Goal: Task Accomplishment & Management: Complete application form

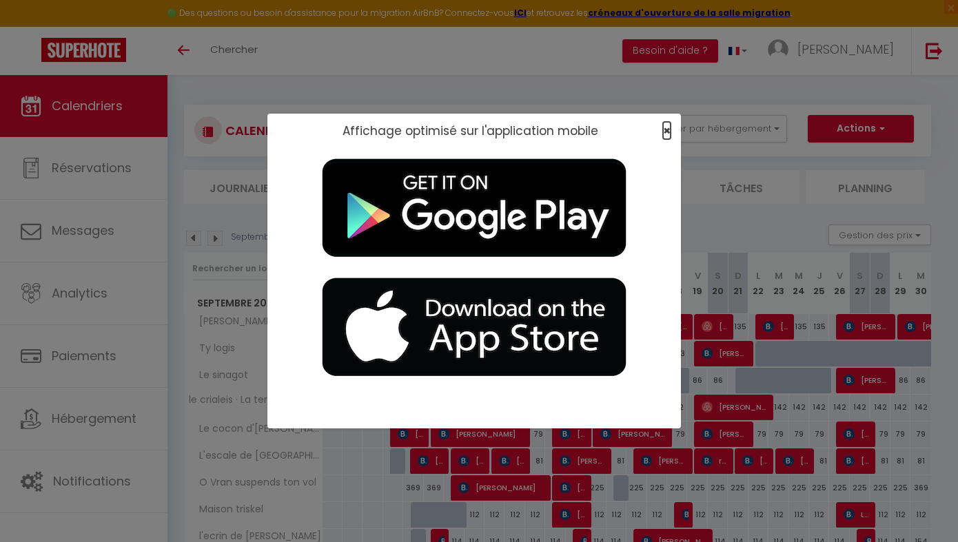
click at [446, 130] on span "×" at bounding box center [667, 130] width 8 height 17
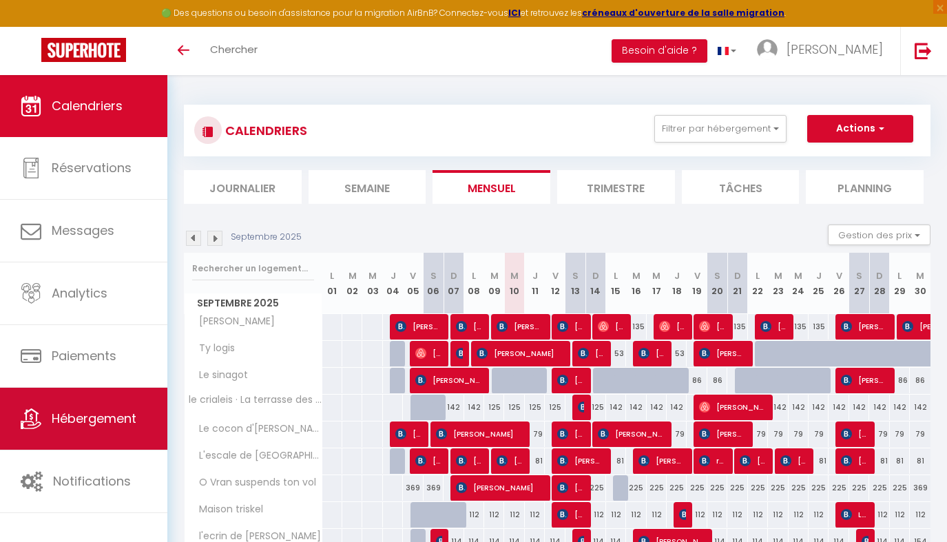
click at [109, 422] on span "Hébergement" at bounding box center [94, 418] width 85 height 17
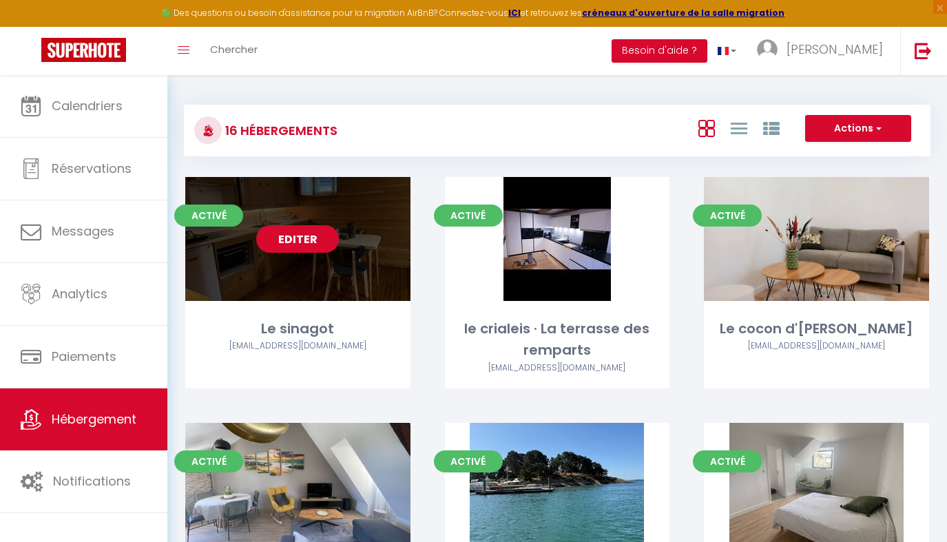
click at [314, 243] on link "Editer" at bounding box center [297, 239] width 83 height 28
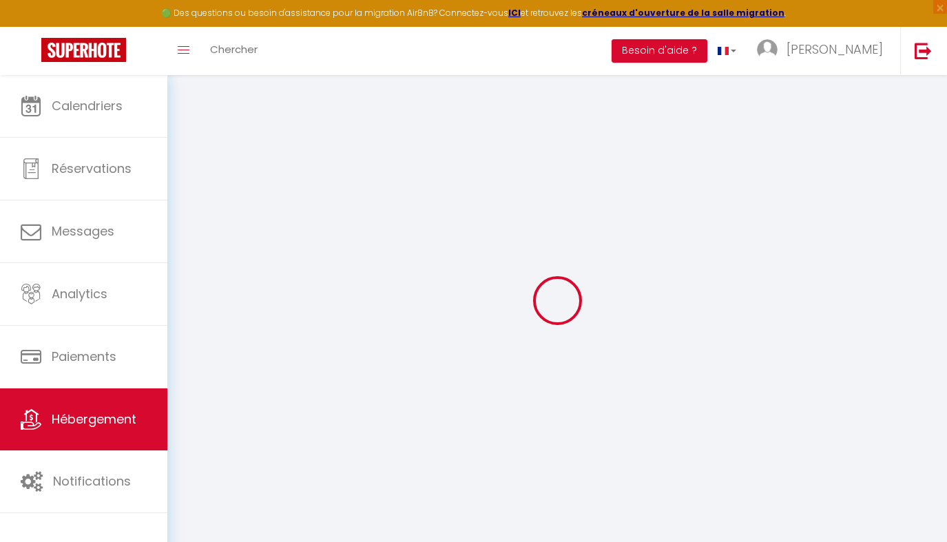
type input "Le sinagot"
select select "2"
type input "86"
type input "30"
select select
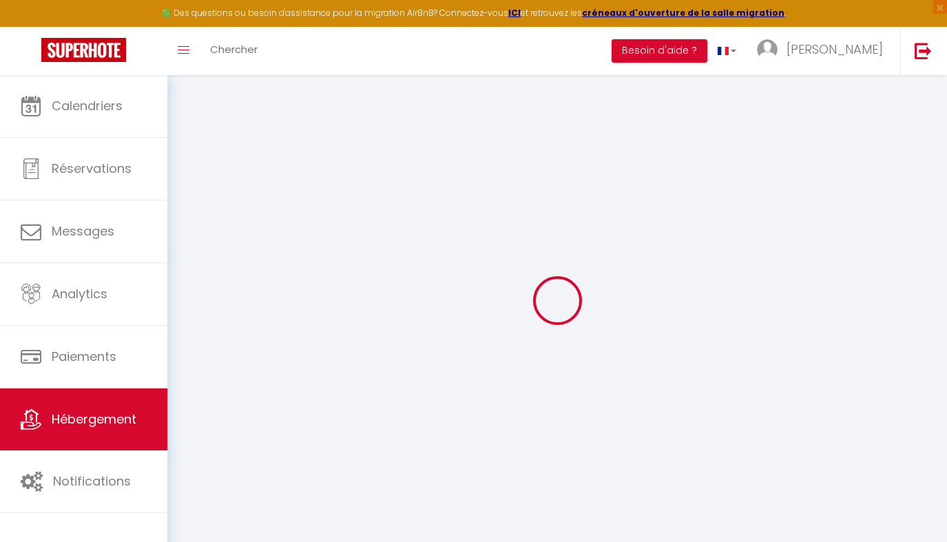
select select
type input "[STREET_ADDRESS]"
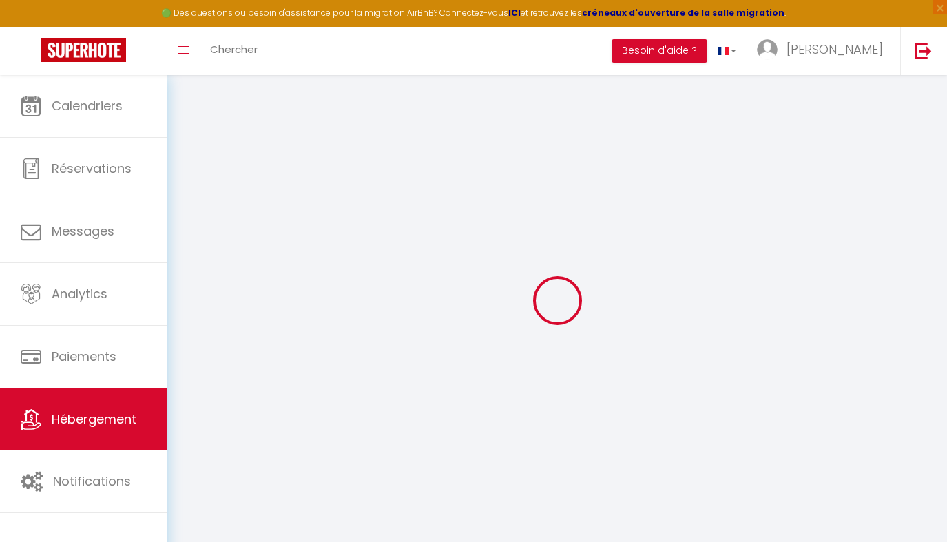
type input "56000"
type input "Vannes"
type input "[EMAIL_ADDRESS][DOMAIN_NAME]"
select select
checkbox input "false"
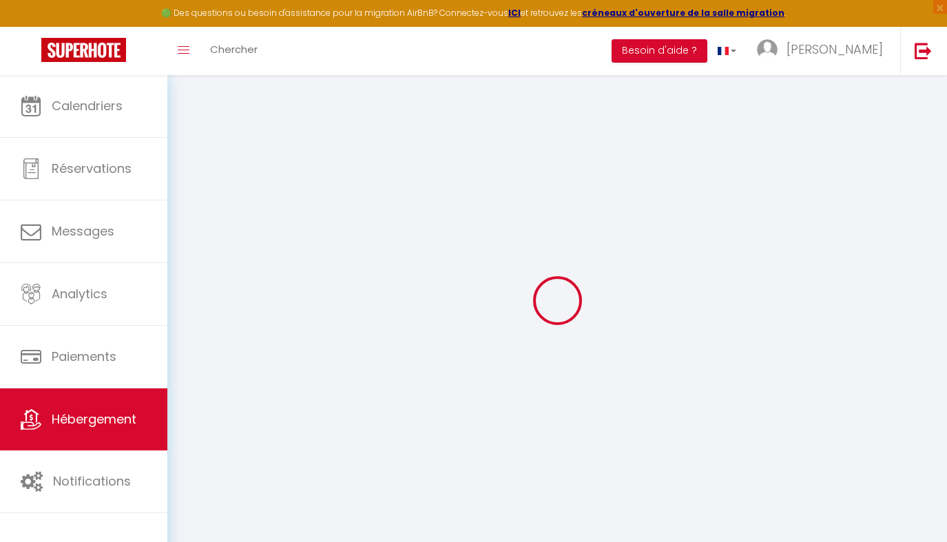
checkbox input "false"
type input "0"
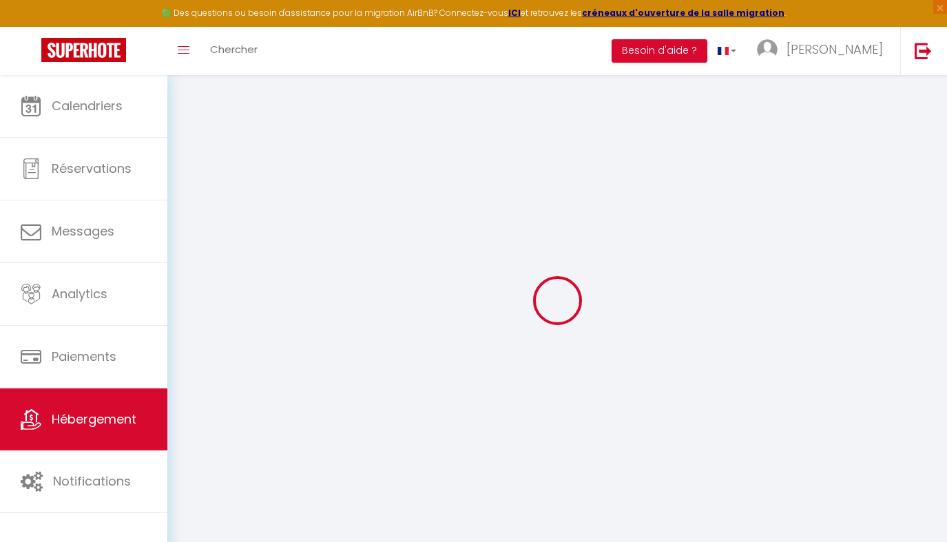
type input "0"
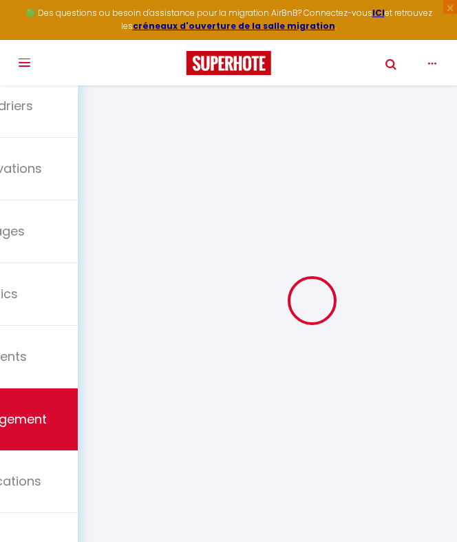
select select
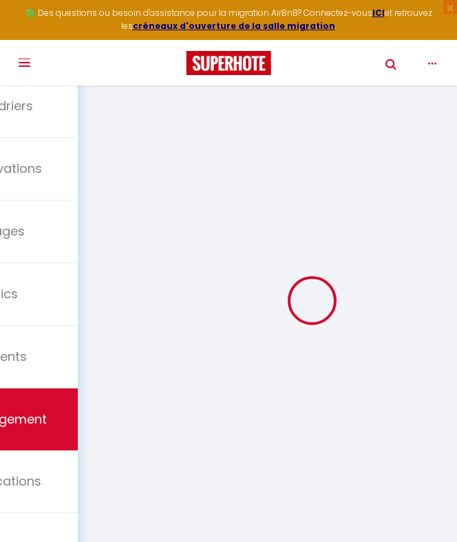
select select
checkbox input "false"
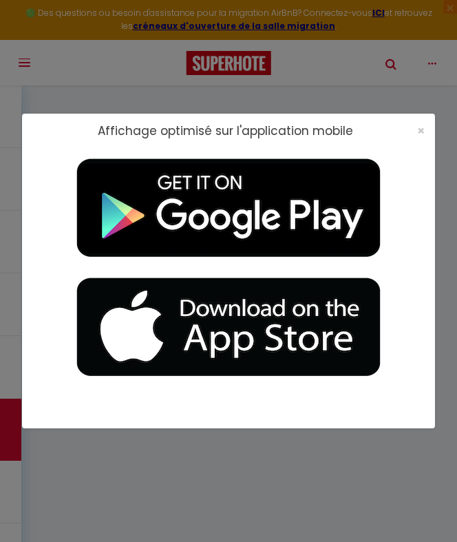
select select
checkbox input "false"
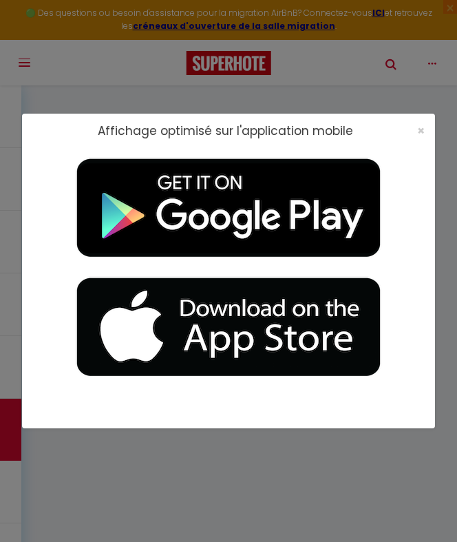
select select "15:00"
select select "23:45"
select select "12:00"
select select "30"
select select "120"
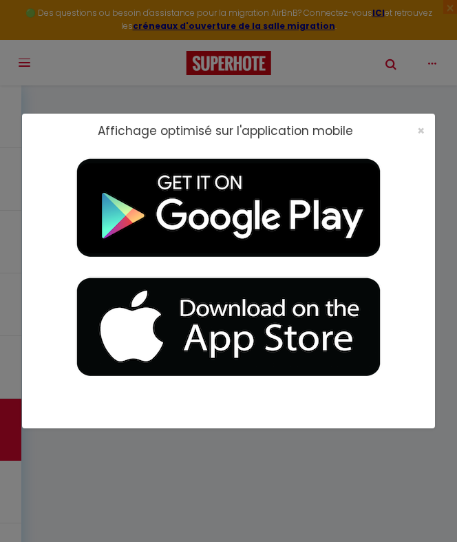
select select
checkbox input "false"
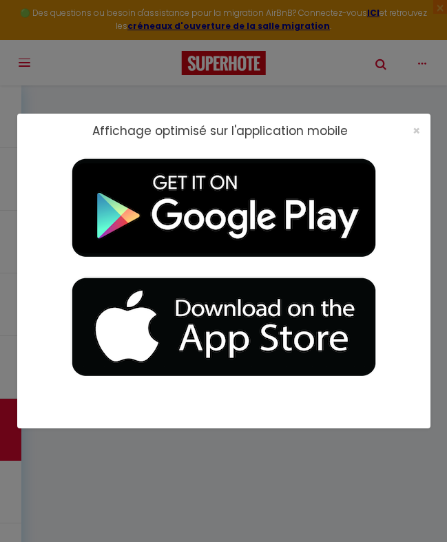
select select
checkbox input "false"
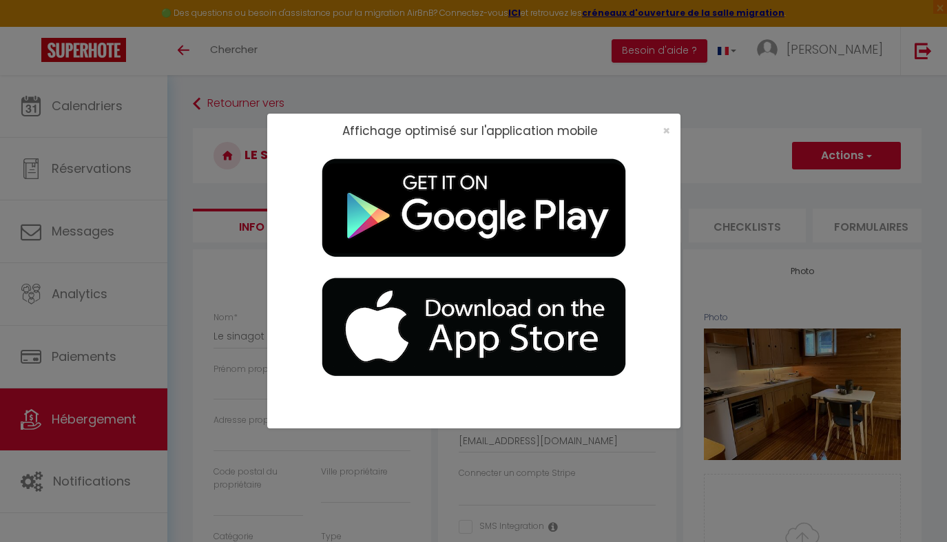
select select
checkbox input "false"
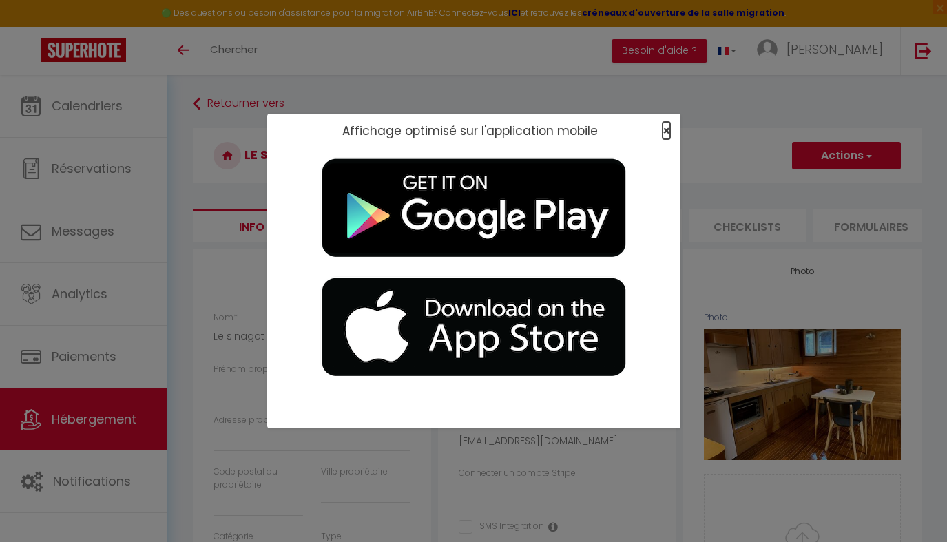
click at [446, 130] on span "×" at bounding box center [667, 130] width 8 height 17
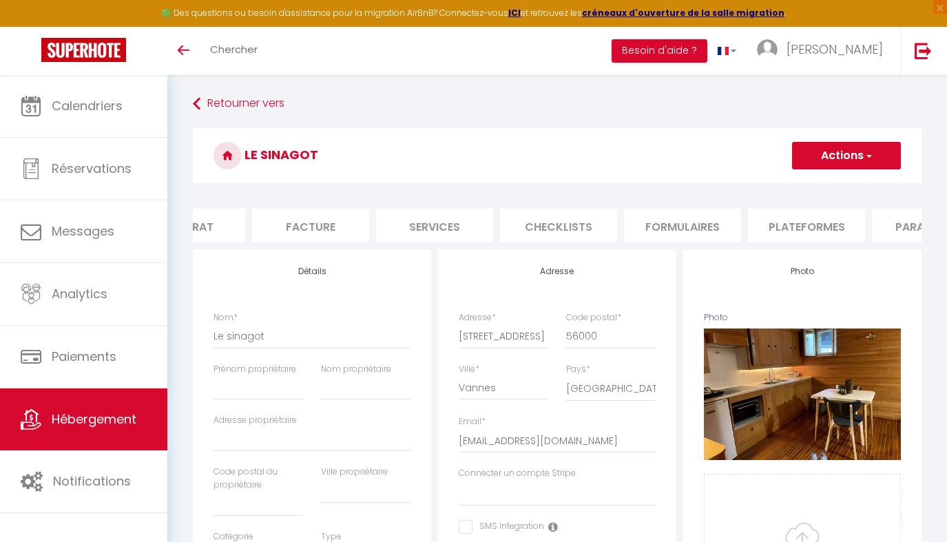
scroll to position [0, 191]
click at [446, 228] on li "Plateformes" at bounding box center [804, 226] width 117 height 34
select select
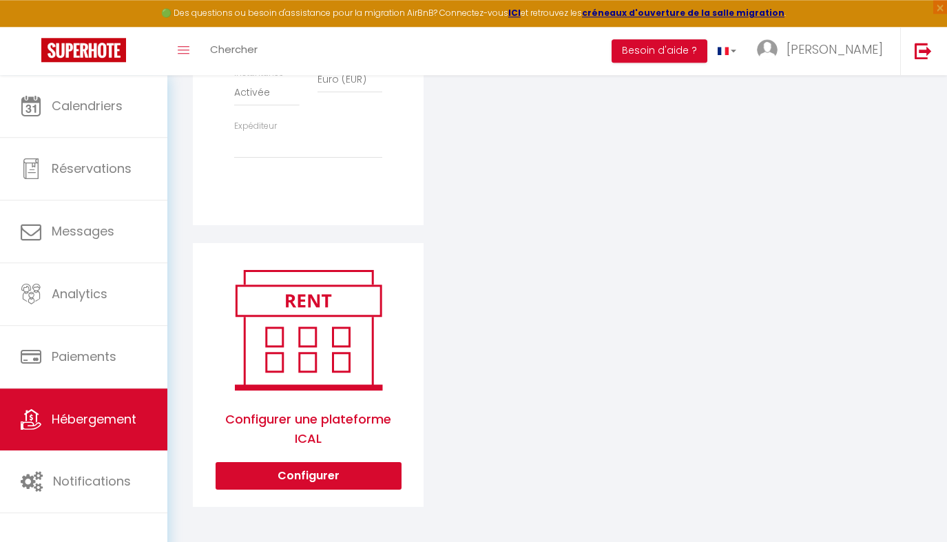
scroll to position [590, 0]
click at [349, 475] on button "Configurer" at bounding box center [309, 476] width 186 height 28
select select "1"
select select
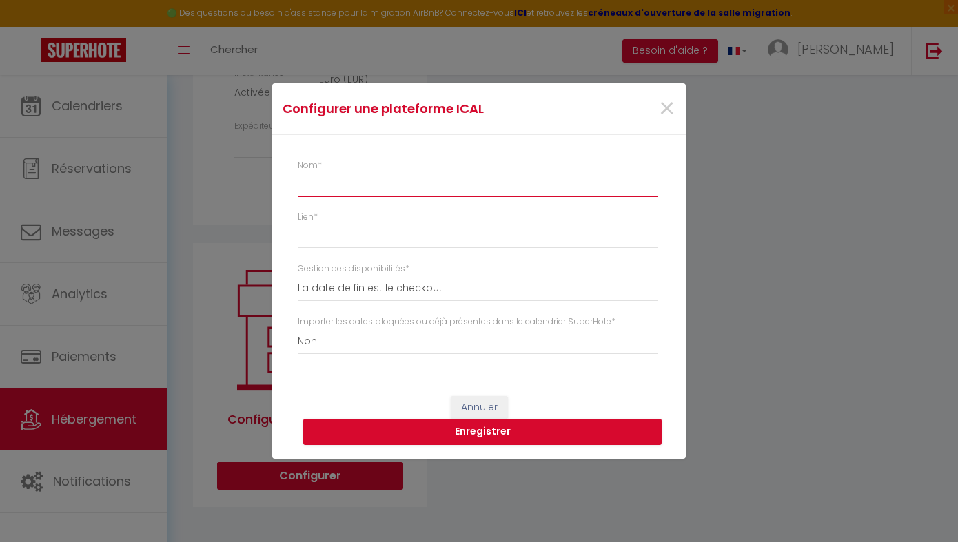
click at [446, 189] on input "Nom *" at bounding box center [478, 184] width 360 height 25
type input "a"
select select
type input "ab"
select select
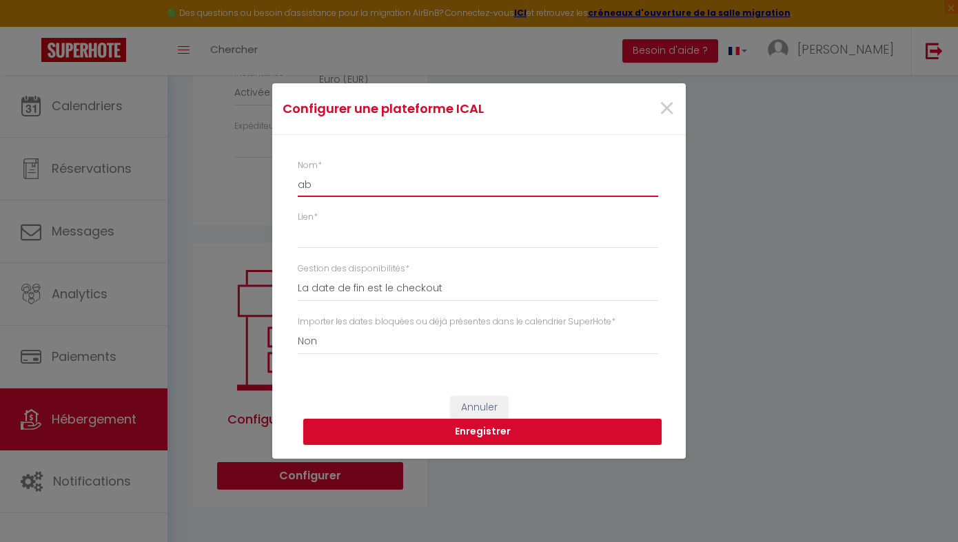
type input "abr"
select select
type input "abri"
select select
type input "abrit"
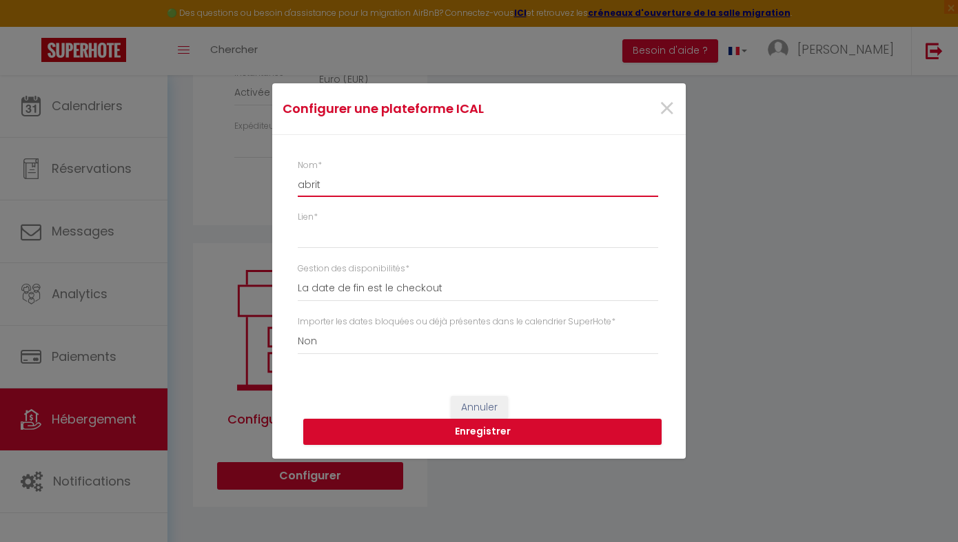
select select
type input "abrite"
select select
type input "abritel"
select select
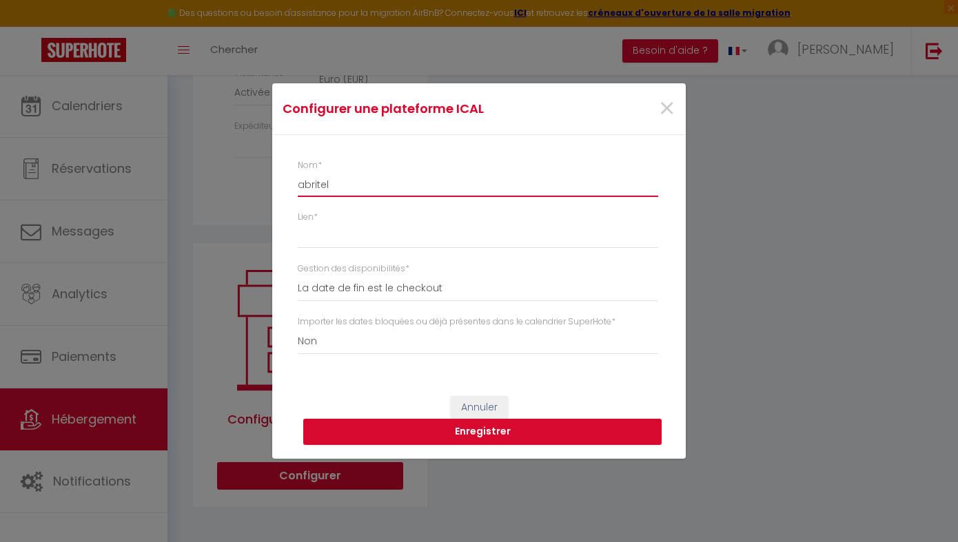
type input "abritel"
click at [446, 238] on input "Lien *" at bounding box center [478, 236] width 360 height 25
select select "true"
click option "Oui" at bounding box center [0, 0] width 0 height 0
select select
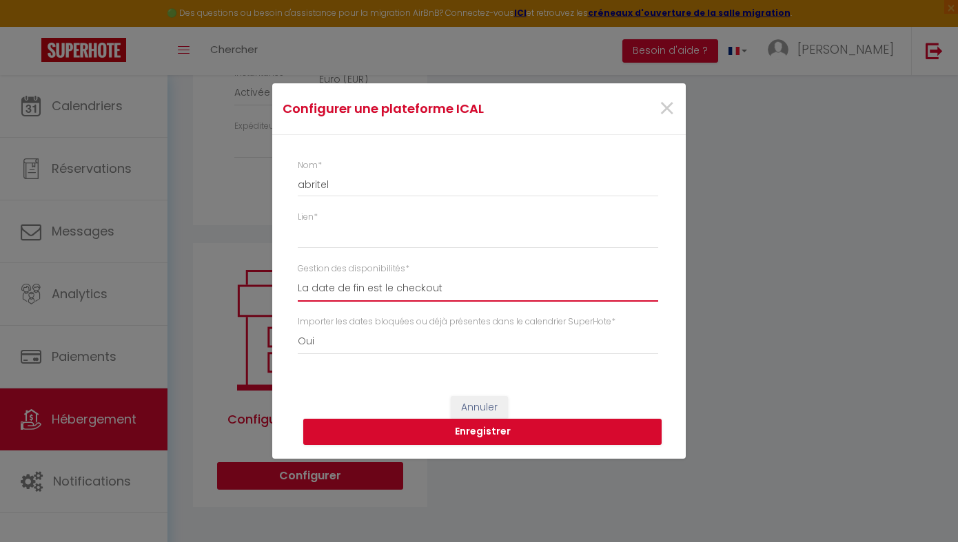
click option "La date de fin est le checkout" at bounding box center [0, 0] width 0 height 0
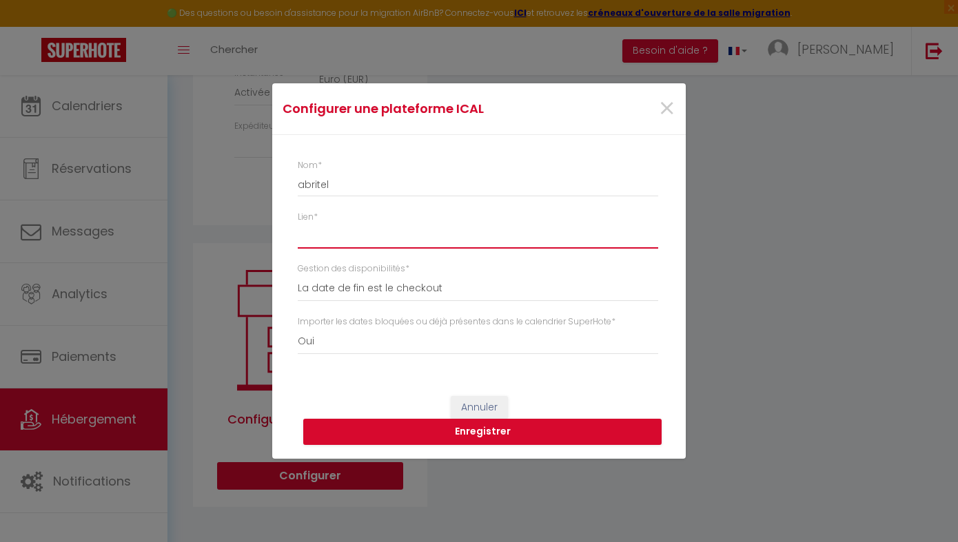
click at [314, 239] on input "Lien *" at bounding box center [478, 236] width 360 height 25
paste input "[URL][DOMAIN_NAME]"
type input "[URL][DOMAIN_NAME]"
select select
type input "[URL][DOMAIN_NAME]"
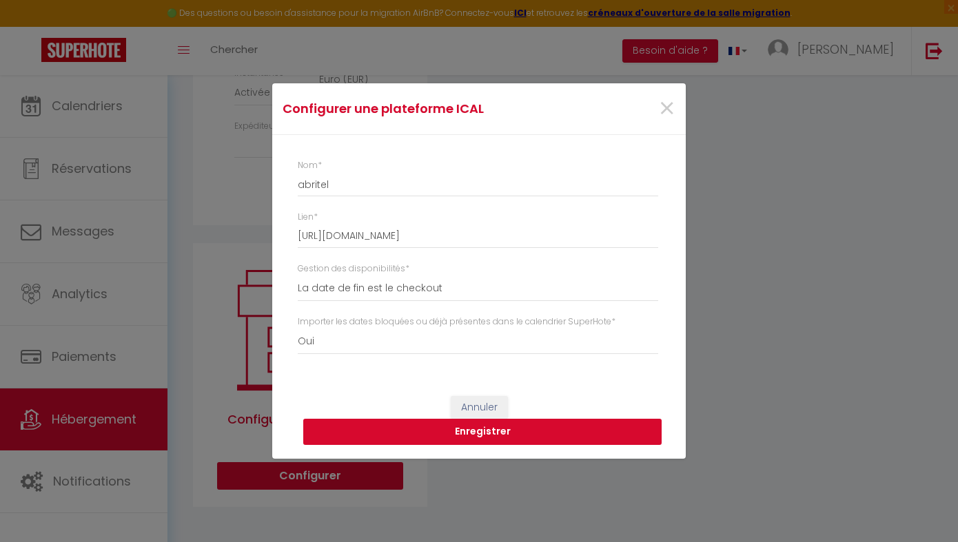
click at [440, 435] on button "Enregistrer" at bounding box center [482, 432] width 358 height 26
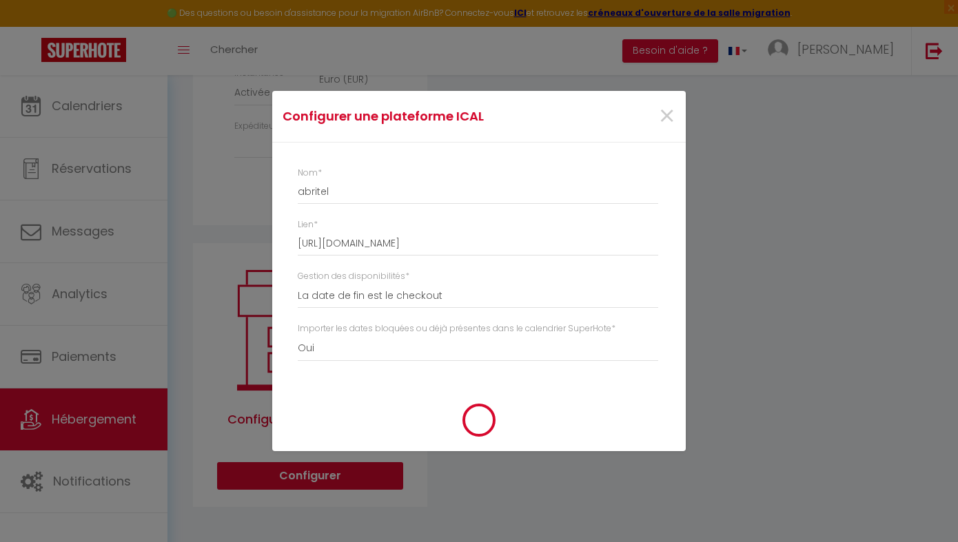
select select
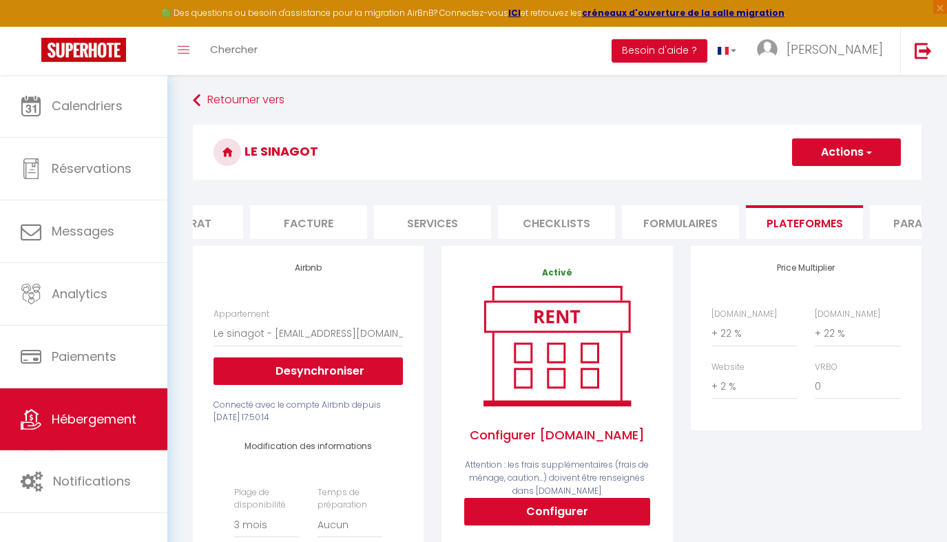
scroll to position [0, 0]
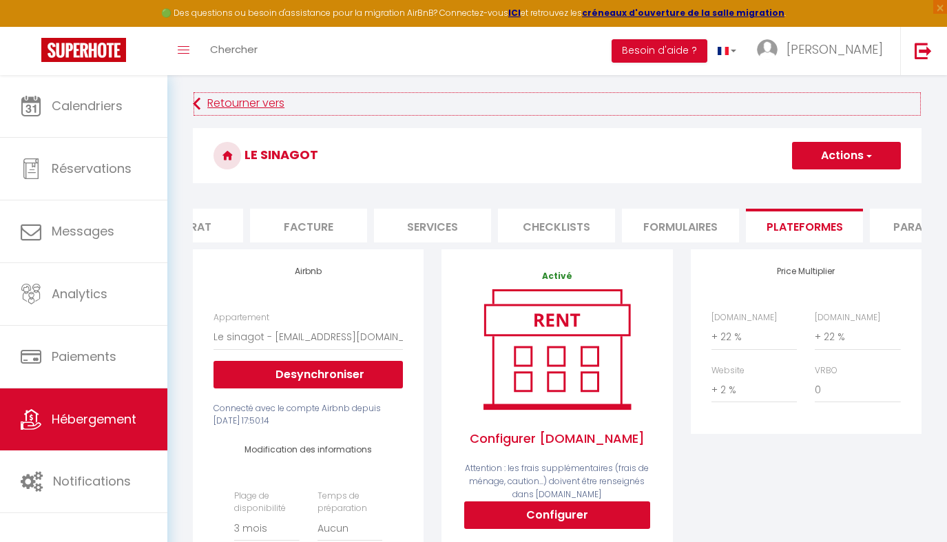
click at [235, 108] on link "Retourner vers" at bounding box center [557, 104] width 729 height 25
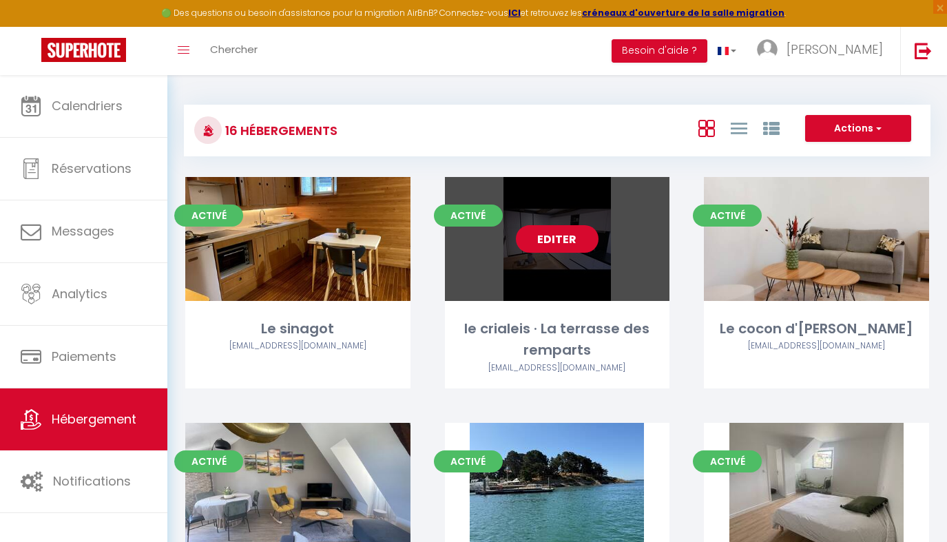
click at [446, 240] on link "Editer" at bounding box center [557, 239] width 83 height 28
select select "3"
select select "2"
select select "1"
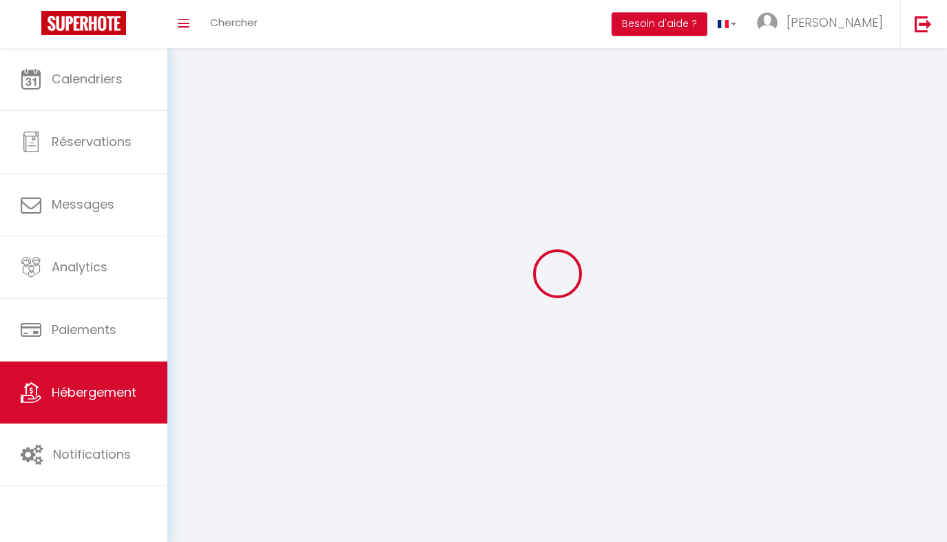
select select
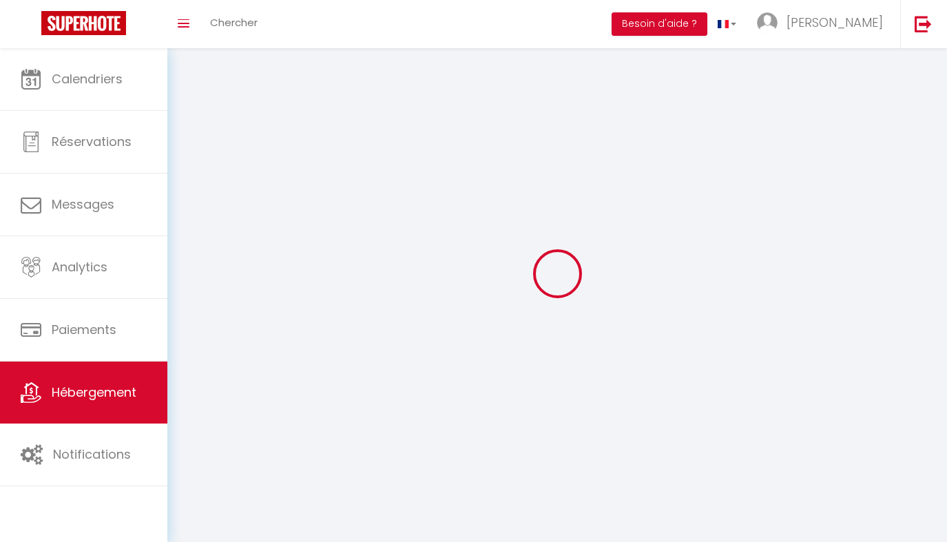
select select
checkbox input "false"
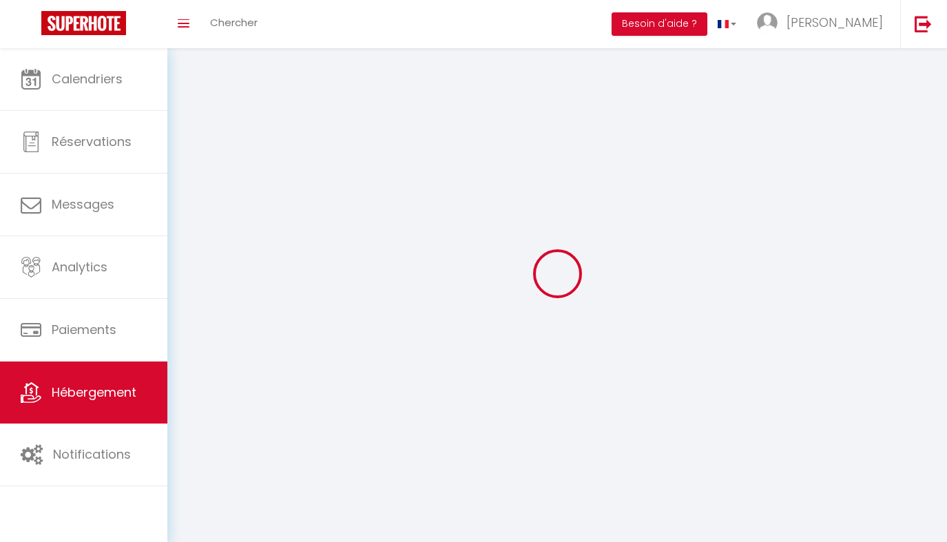
select select
select select "1"
select select "28"
select select
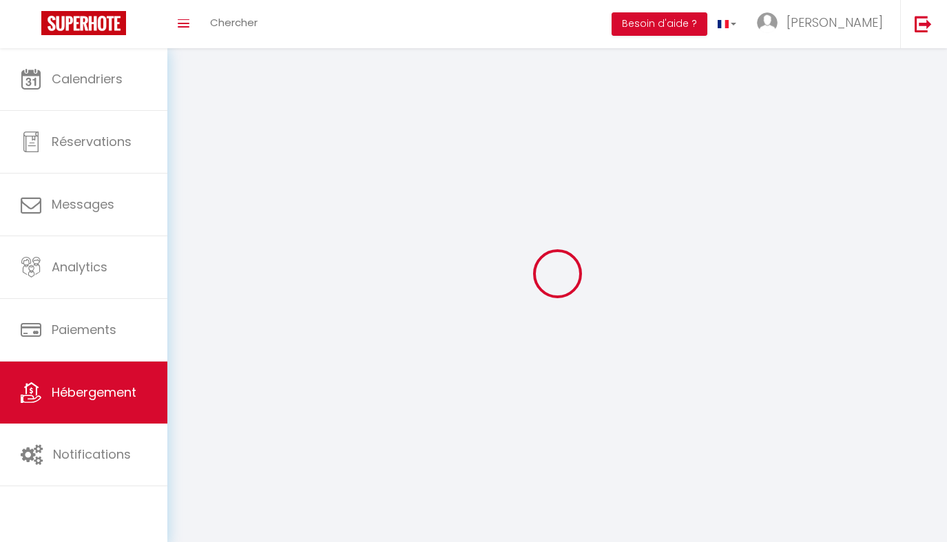
select select
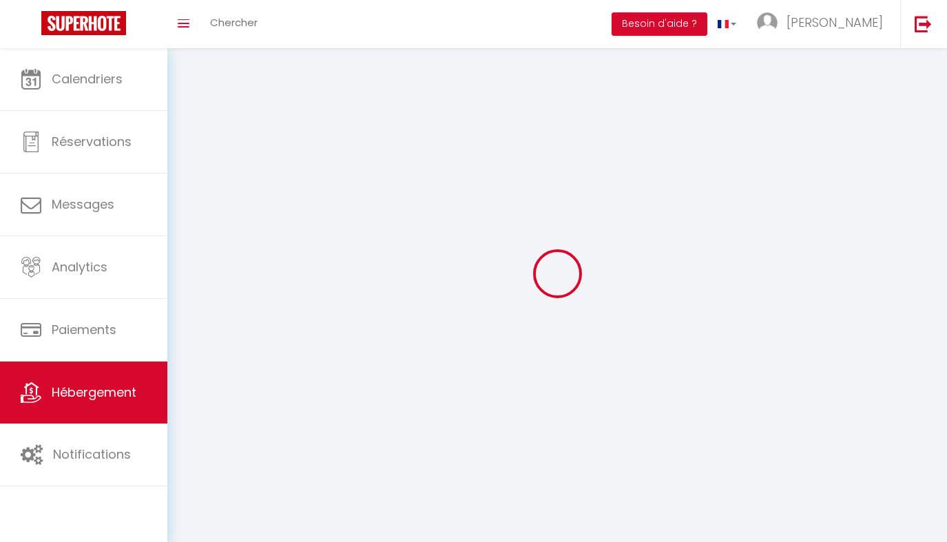
checkbox input "false"
select select
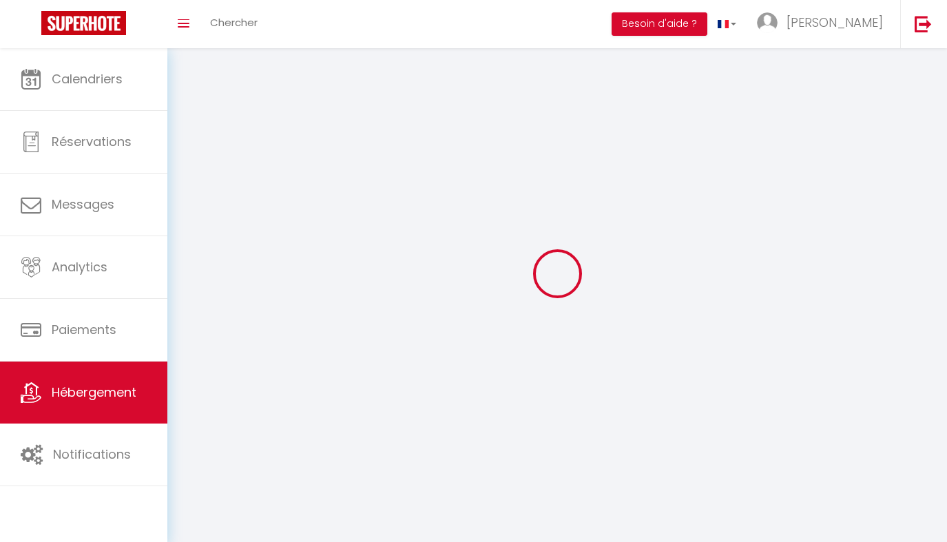
select select
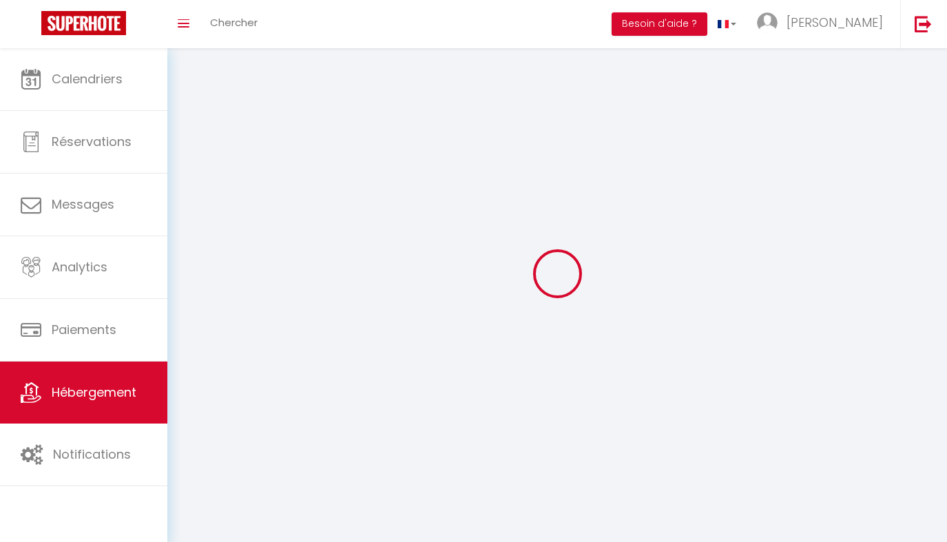
select select
checkbox input "false"
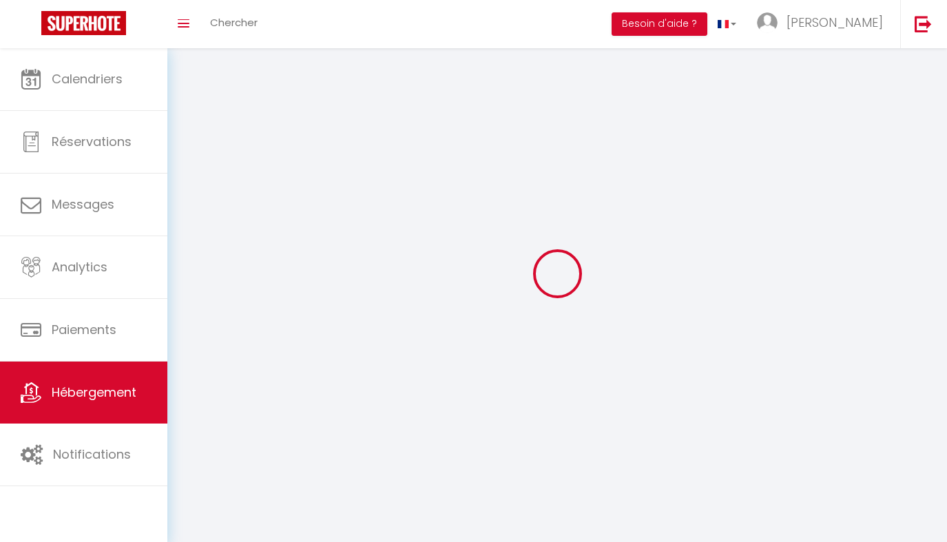
checkbox input "false"
select select
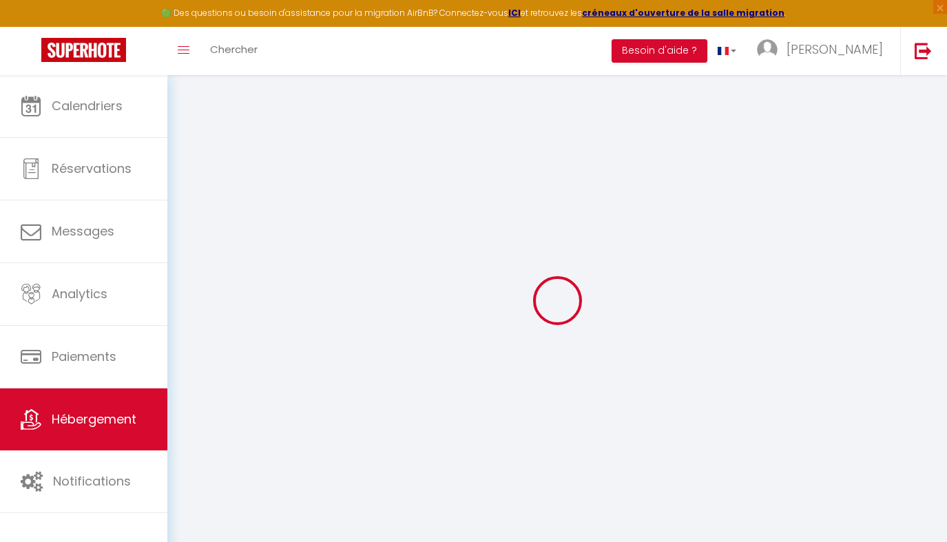
select select
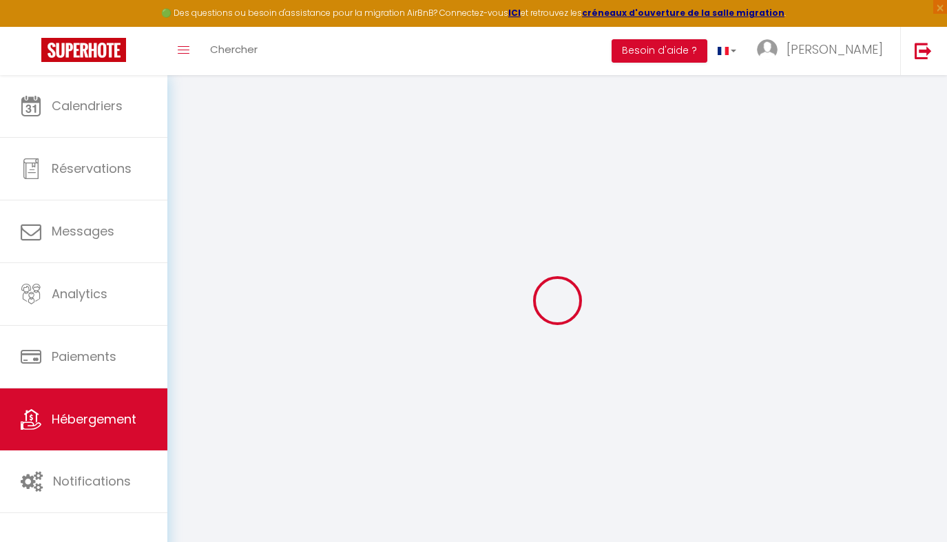
select select
checkbox input "false"
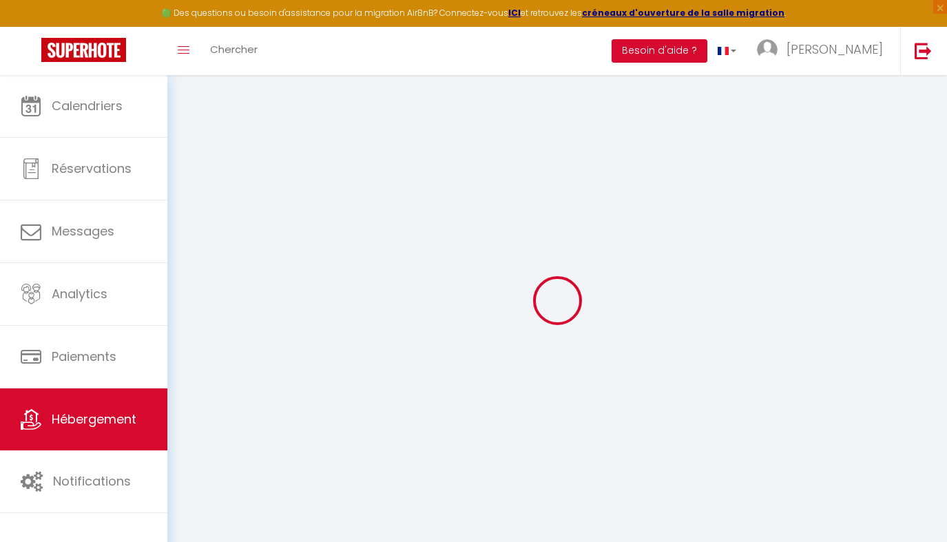
select select
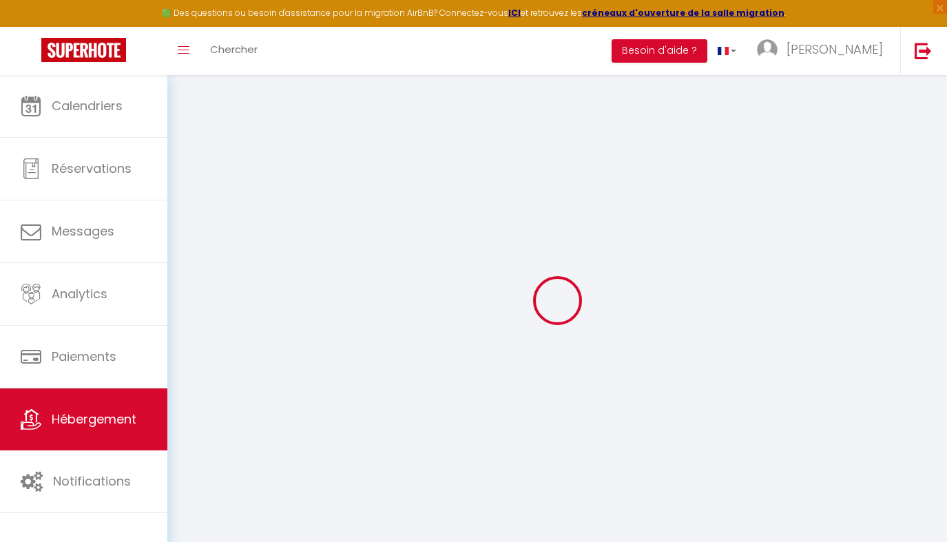
select select
checkbox input "false"
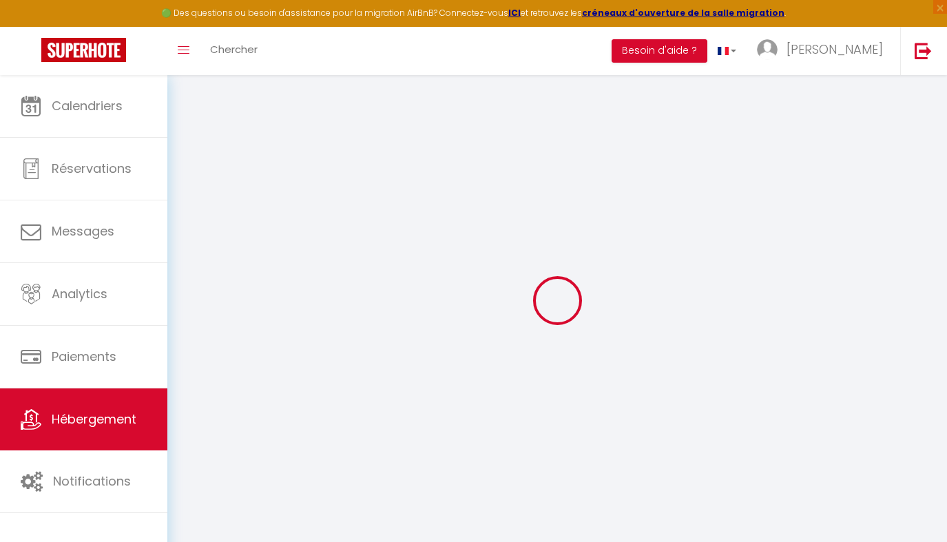
checkbox input "false"
select select
type input "le crialeis · La terrasse des remparts"
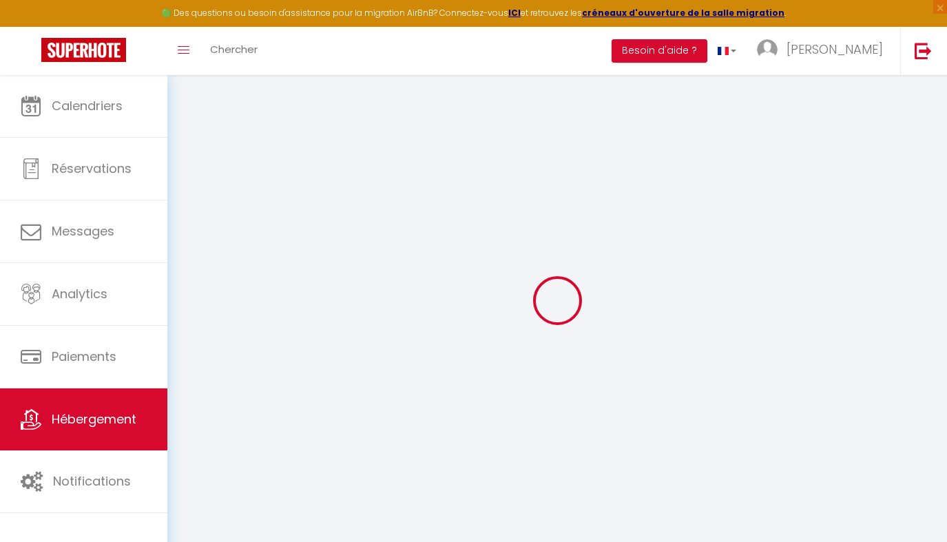
type input "142"
type input "65"
select select
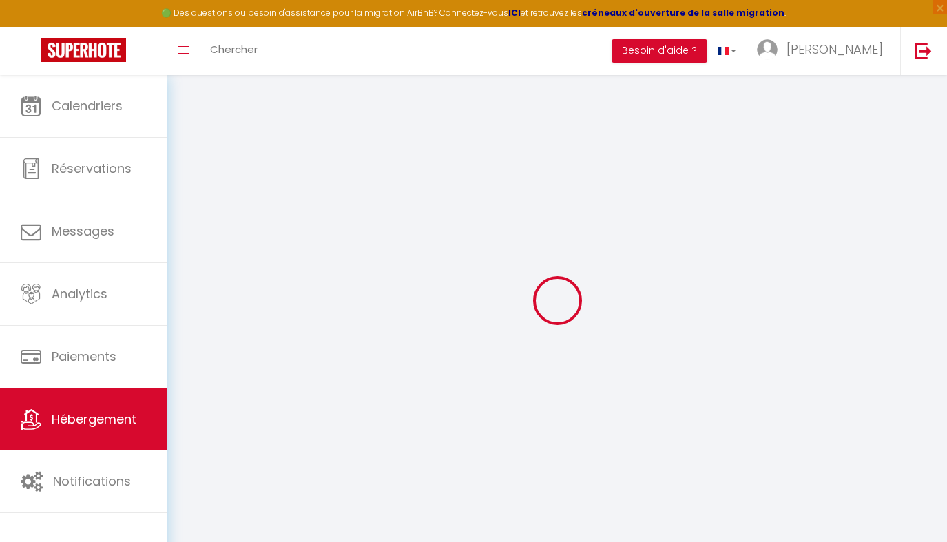
select select
type input "[STREET_ADDRESS]"
type input "56000"
type input "Vannes"
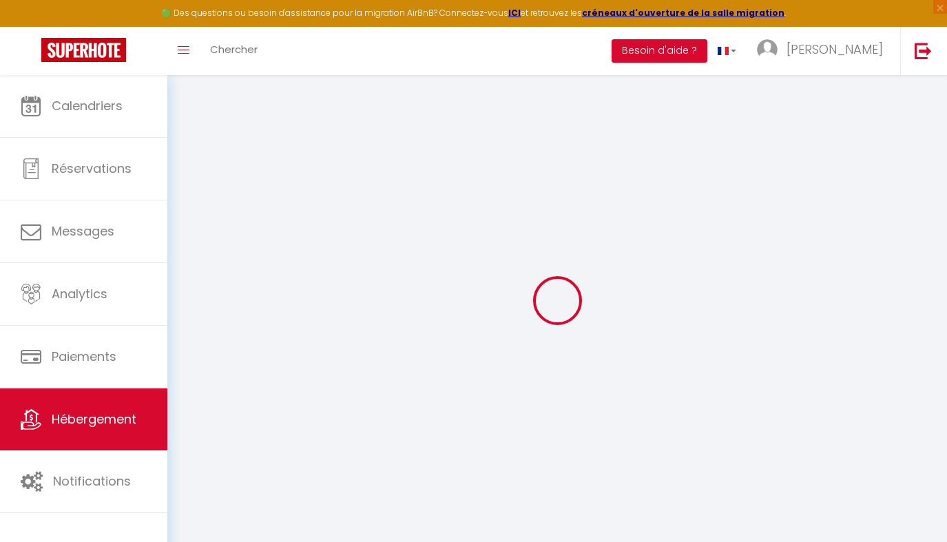
type input "[EMAIL_ADDRESS][DOMAIN_NAME]"
select select
checkbox input "false"
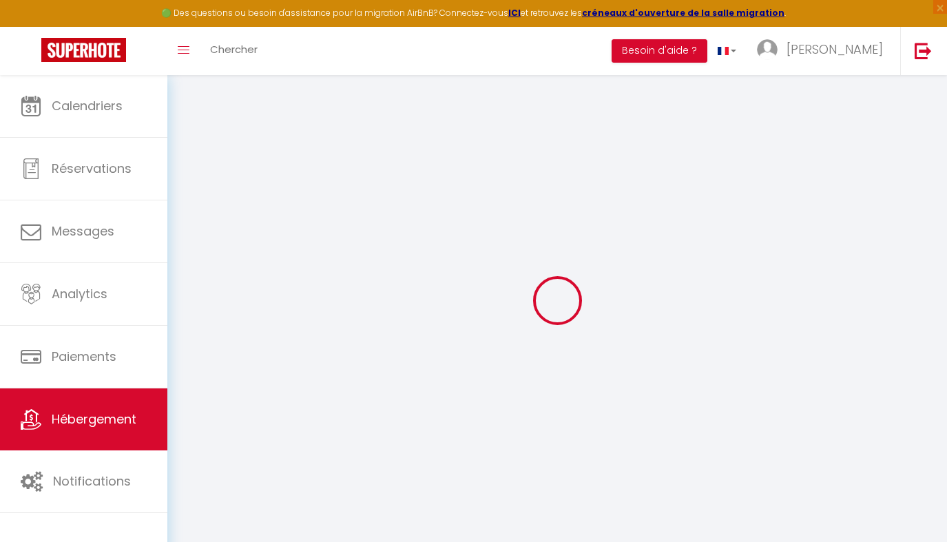
checkbox input "false"
type input "0"
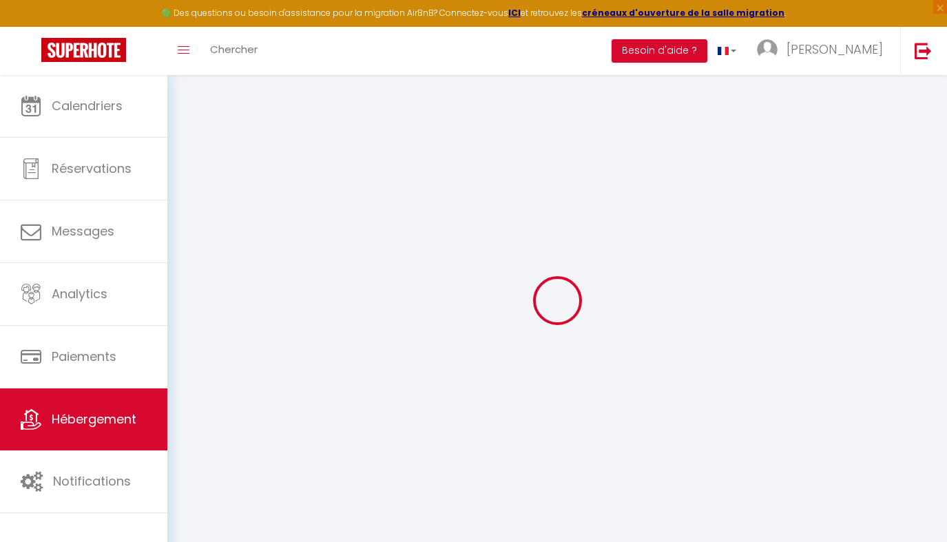
select select "+ 22 %"
select select "+ 2 %"
select select
checkbox input "false"
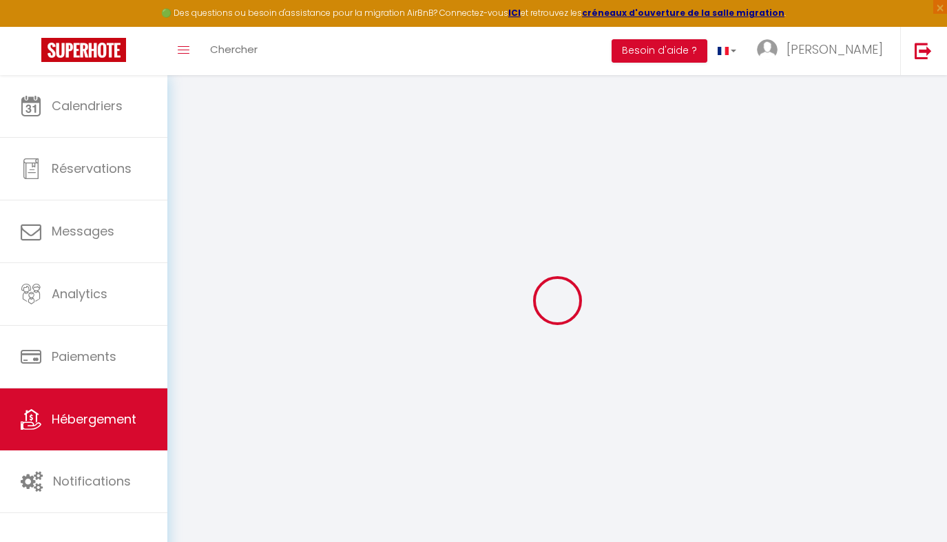
checkbox input "false"
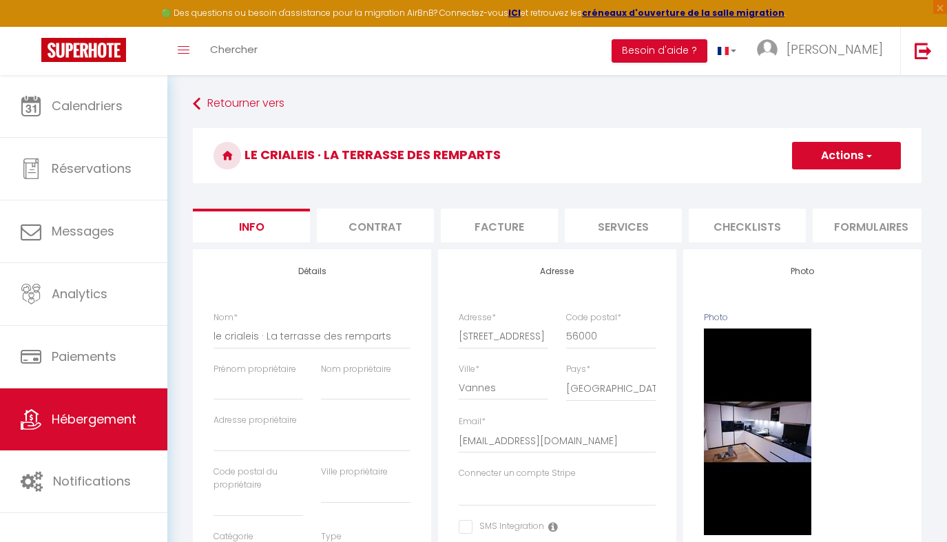
select select
checkbox input "false"
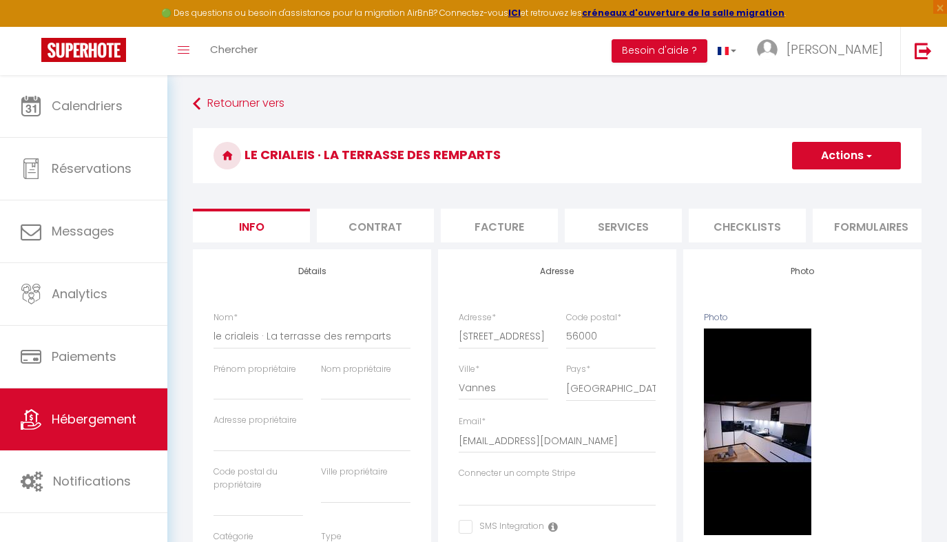
select select "90"
select select "EUR"
select select
select select "18239-1320948115320954235"
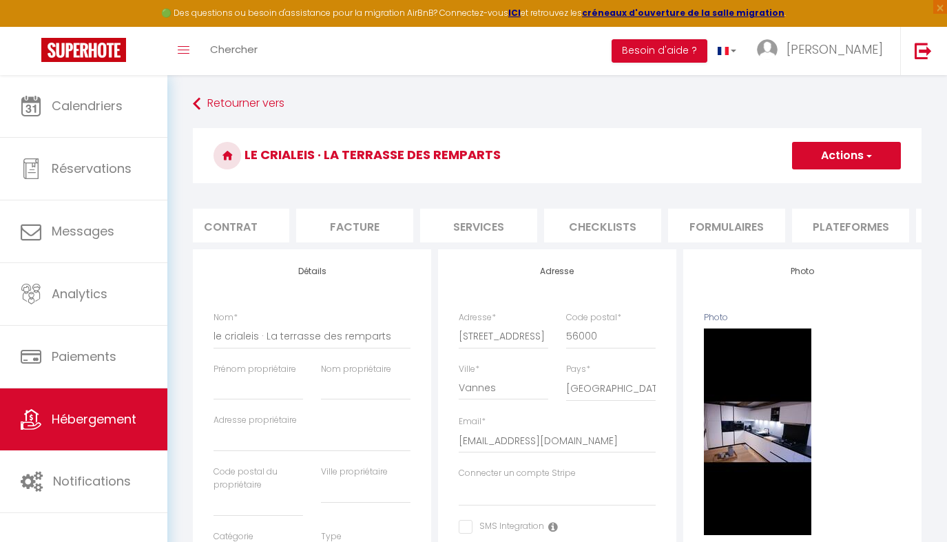
scroll to position [0, 214]
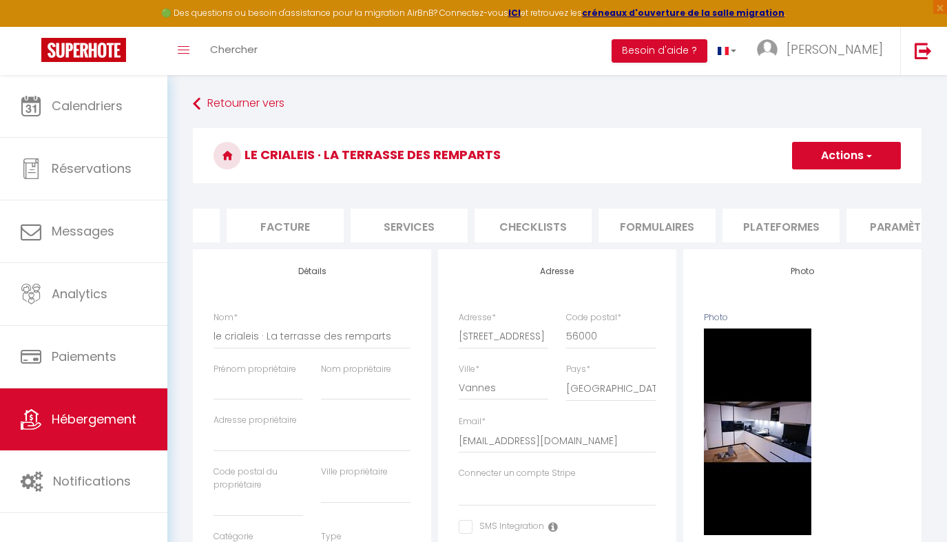
click at [446, 230] on li "Plateformes" at bounding box center [781, 226] width 117 height 34
select select
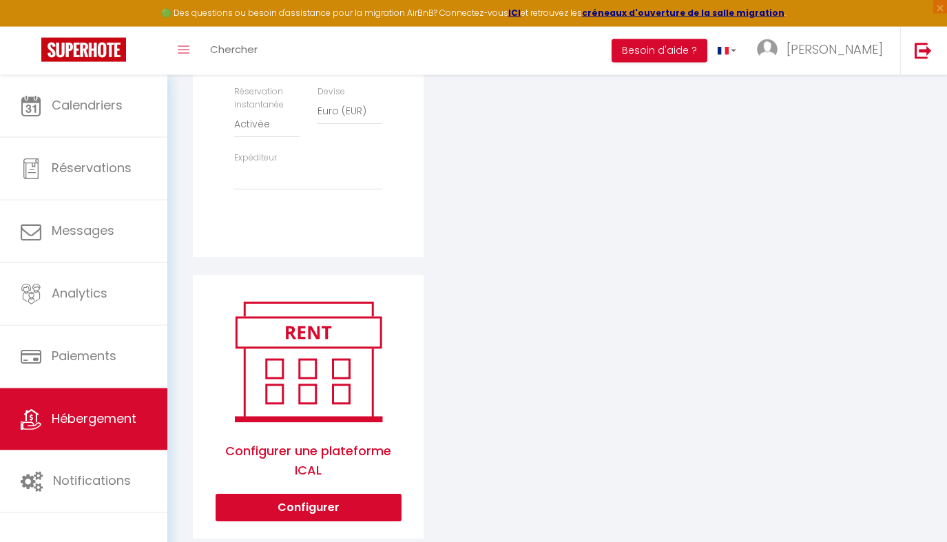
scroll to position [590, 0]
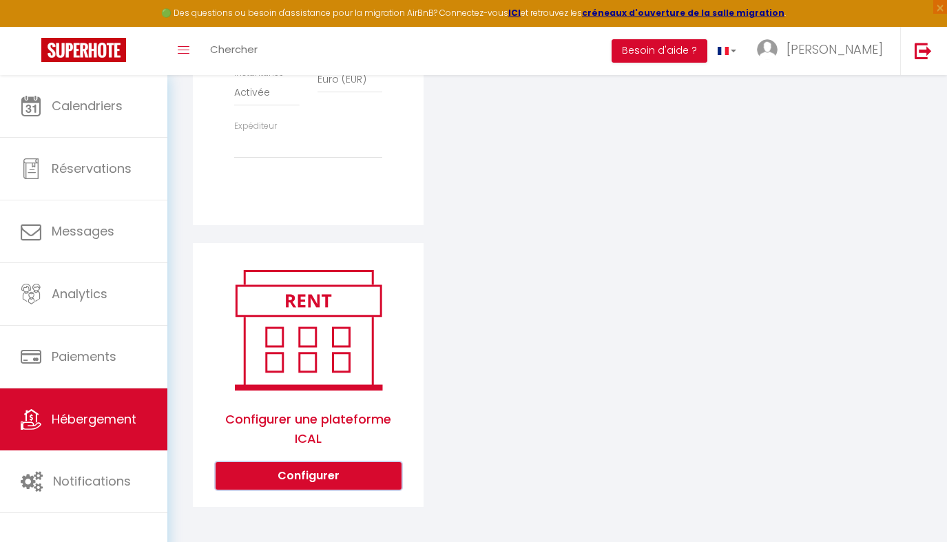
click at [321, 474] on button "Configurer" at bounding box center [309, 476] width 186 height 28
select select "1"
select select
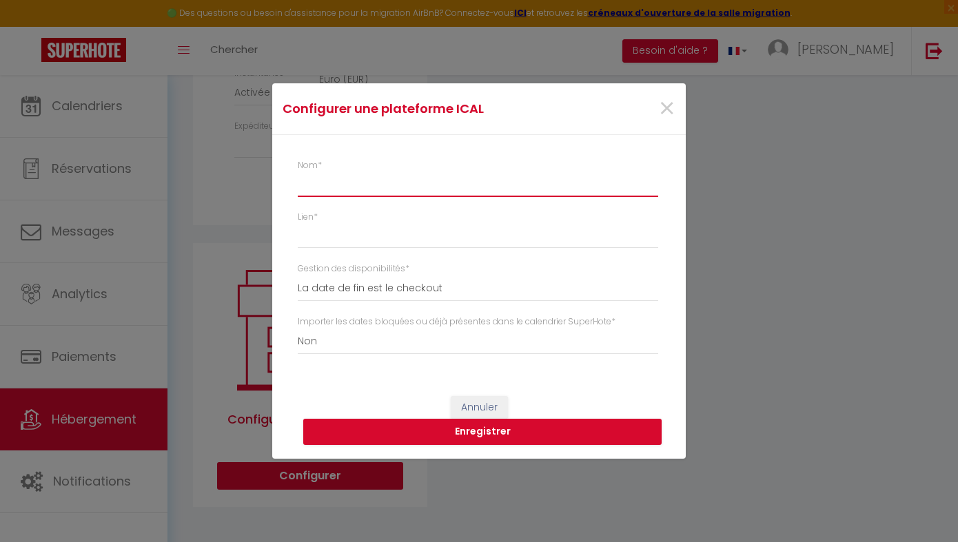
click at [415, 189] on input "Nom *" at bounding box center [478, 184] width 360 height 25
type input "a"
select select
type input "ab"
select select
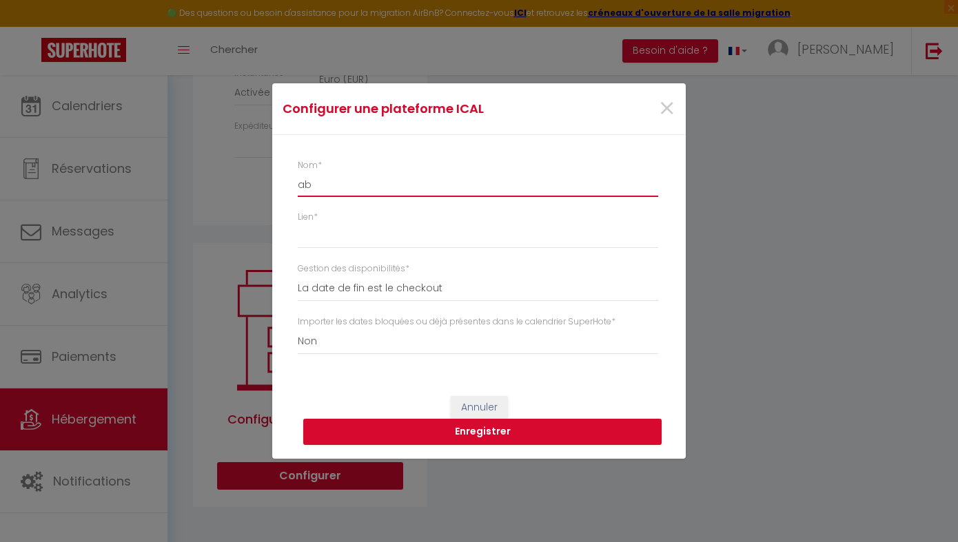
type input "abr"
select select
type input "abri"
select select
type input "abrit"
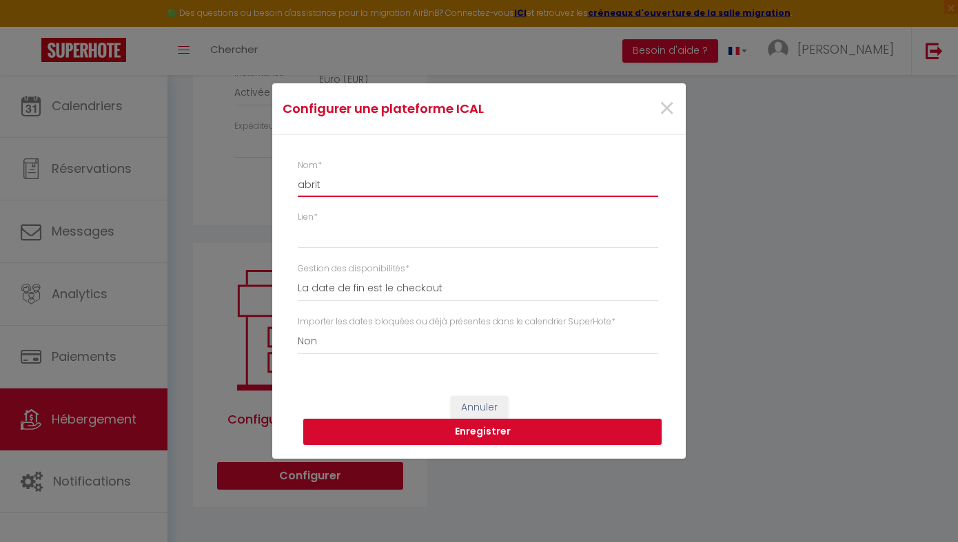
select select
type input "abrite"
select select
click at [416, 234] on input "Lien *" at bounding box center [478, 236] width 360 height 25
paste input "[URL][DOMAIN_NAME]"
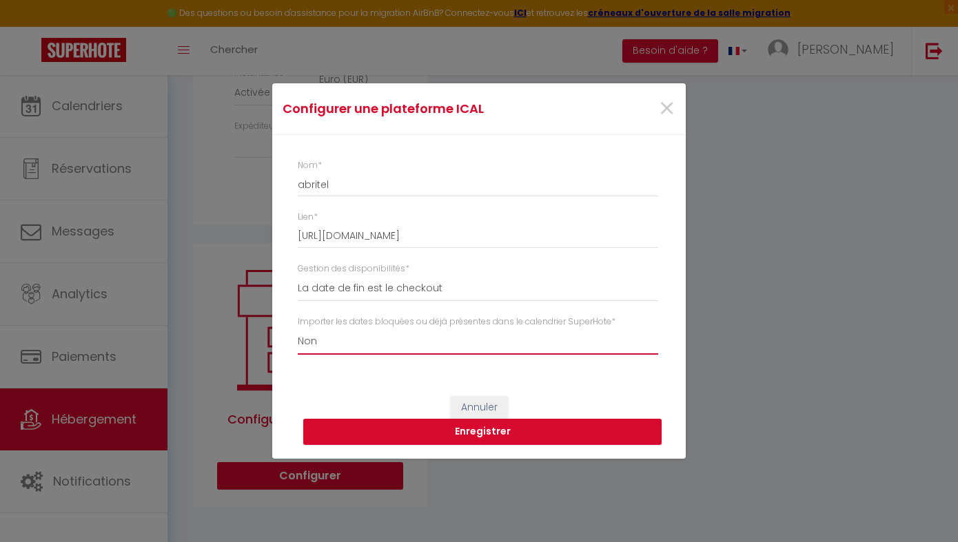
click option "Oui" at bounding box center [0, 0] width 0 height 0
click at [413, 434] on button "Enregistrer" at bounding box center [482, 432] width 358 height 26
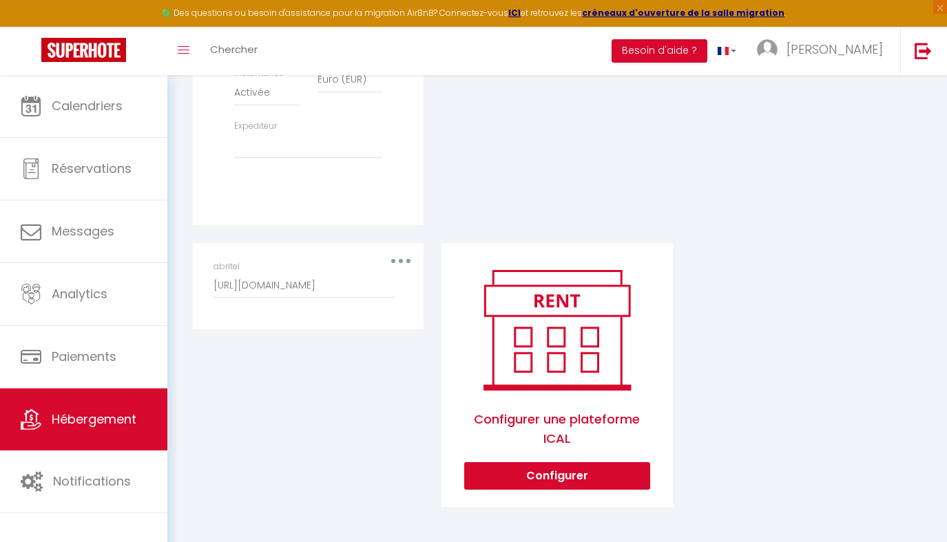
click at [401, 260] on div "abritel [URL][DOMAIN_NAME]" at bounding box center [308, 279] width 189 height 38
click at [399, 262] on div "abritel [URL][DOMAIN_NAME]" at bounding box center [308, 279] width 189 height 38
click at [402, 258] on button "button" at bounding box center [401, 261] width 39 height 22
click at [393, 293] on button "Editer" at bounding box center [365, 291] width 102 height 23
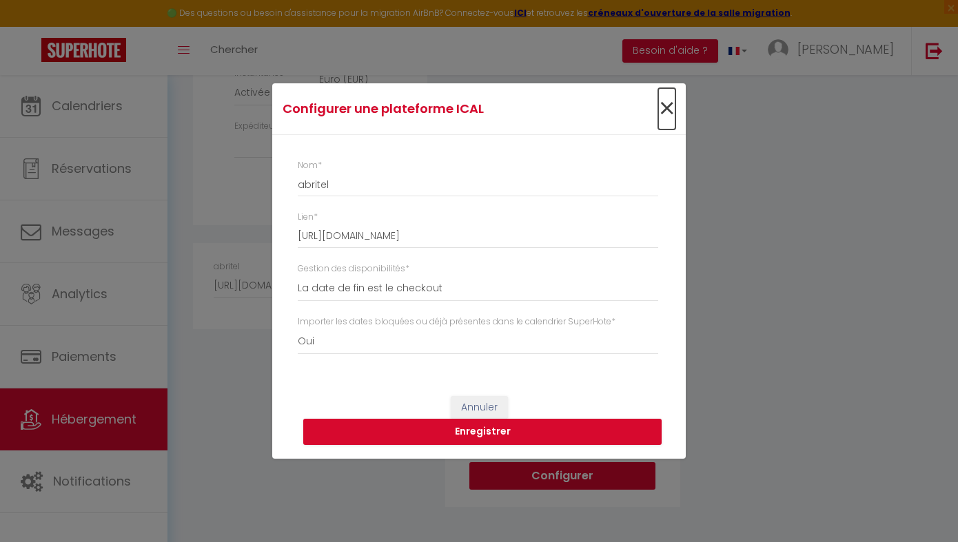
click at [446, 108] on span "×" at bounding box center [666, 108] width 17 height 41
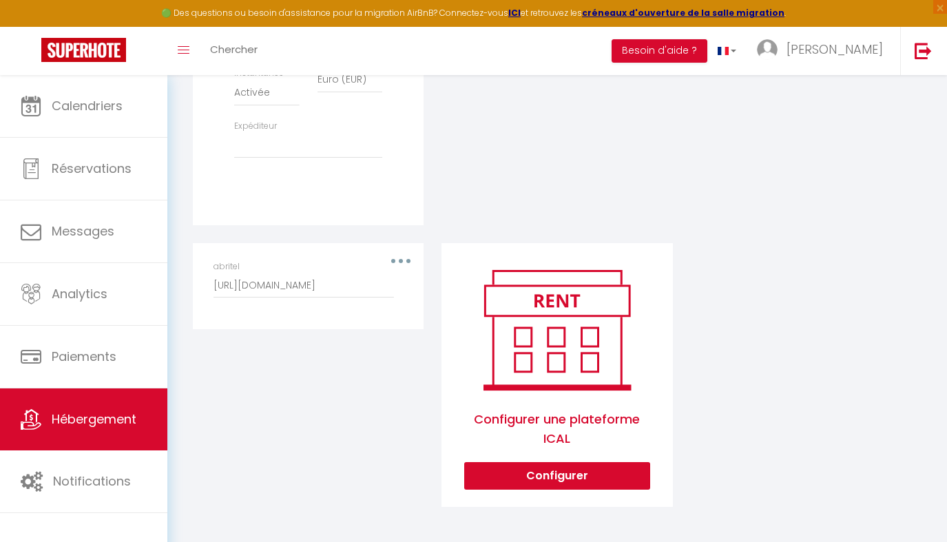
click at [446, 274] on div "Airbnb Appartement Ty koun - [EMAIL_ADDRESS][DOMAIN_NAME] Ty logis - [EMAIL_ADD…" at bounding box center [557, 97] width 747 height 855
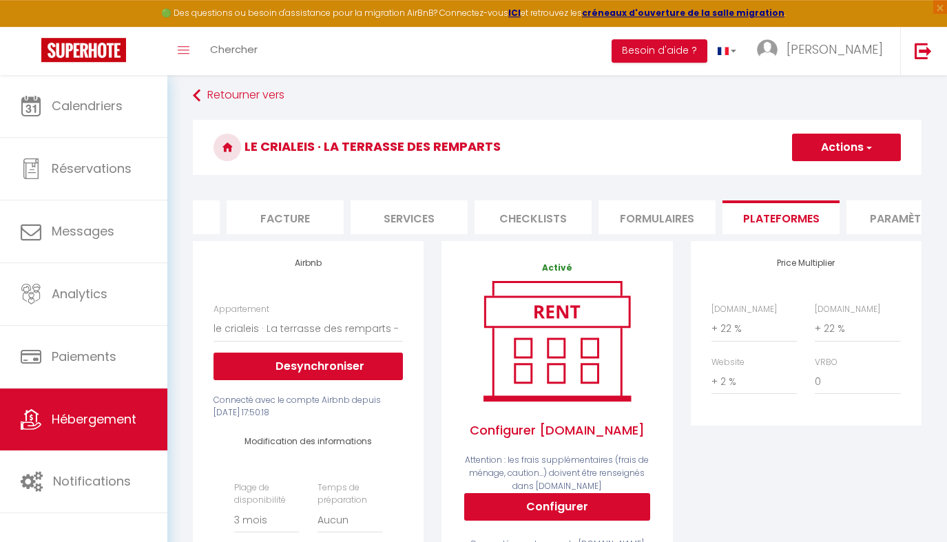
scroll to position [0, 0]
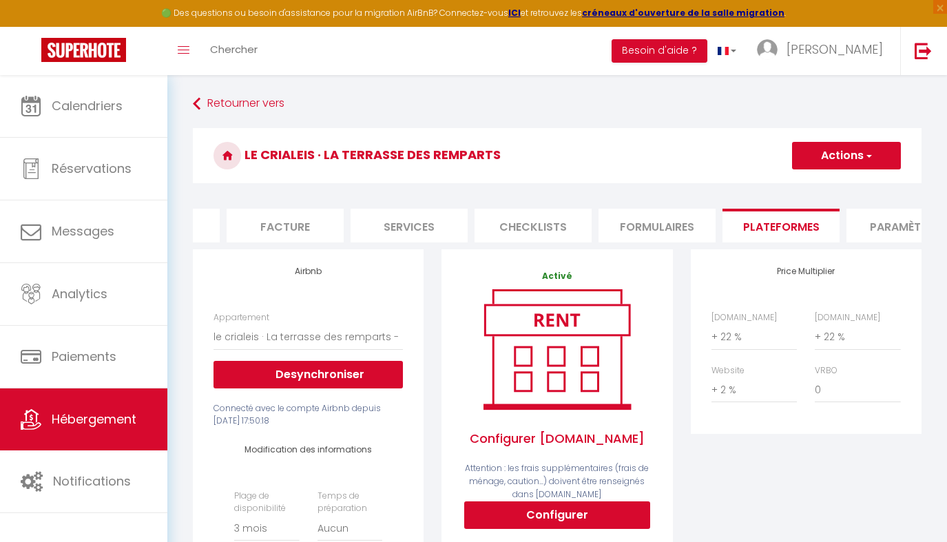
click at [446, 158] on button "Actions" at bounding box center [846, 156] width 109 height 28
click at [446, 191] on link "Enregistrer" at bounding box center [846, 186] width 109 height 18
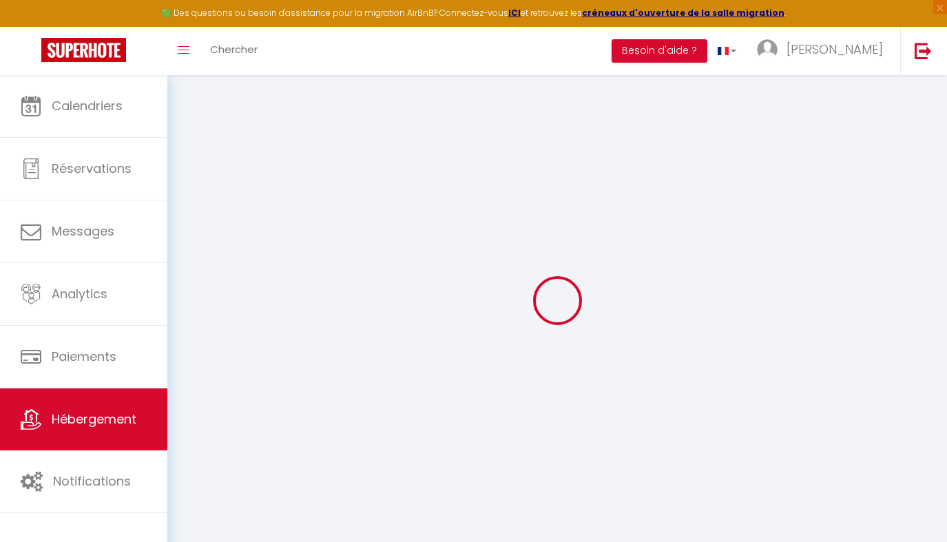
scroll to position [0, 214]
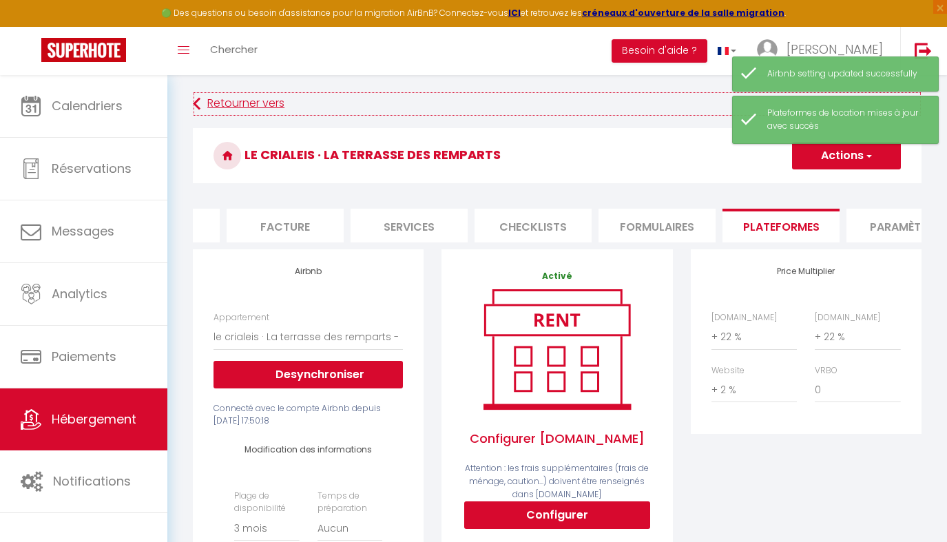
click at [263, 103] on link "Retourner vers" at bounding box center [557, 104] width 729 height 25
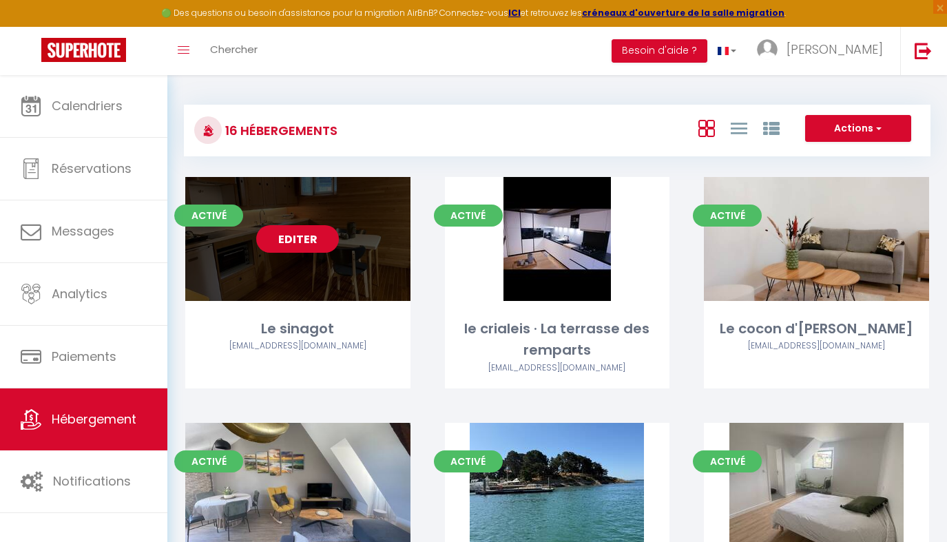
click at [305, 252] on link "Editer" at bounding box center [297, 239] width 83 height 28
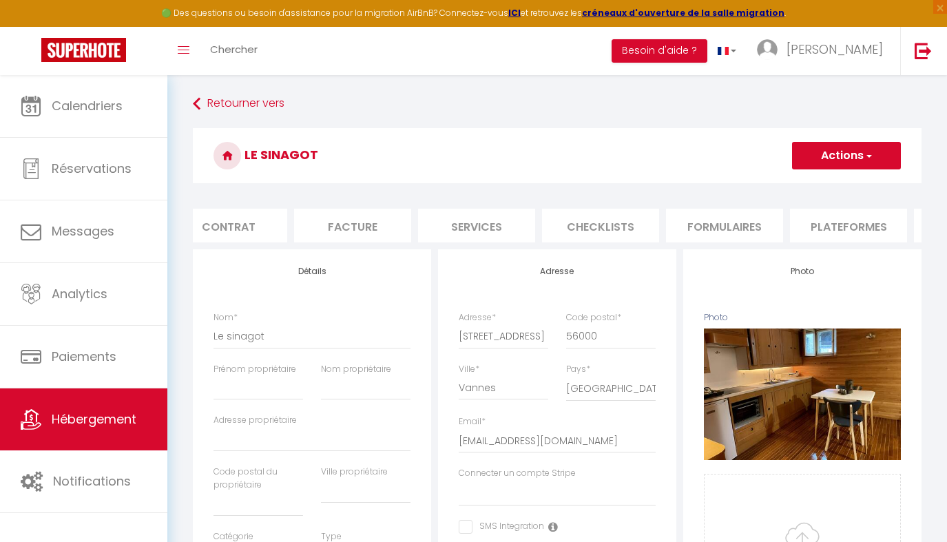
scroll to position [0, 286]
click at [446, 225] on li "Plateformes" at bounding box center [709, 226] width 117 height 34
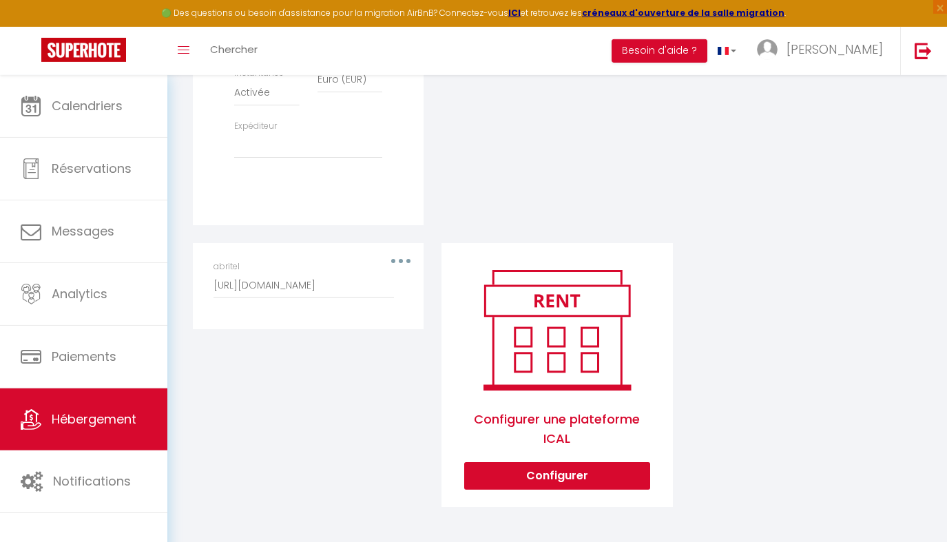
scroll to position [590, 0]
click at [446, 338] on div "Airbnb Appartement Ty koun - [EMAIL_ADDRESS][DOMAIN_NAME] Ty logis - [EMAIL_ADD…" at bounding box center [557, 97] width 747 height 855
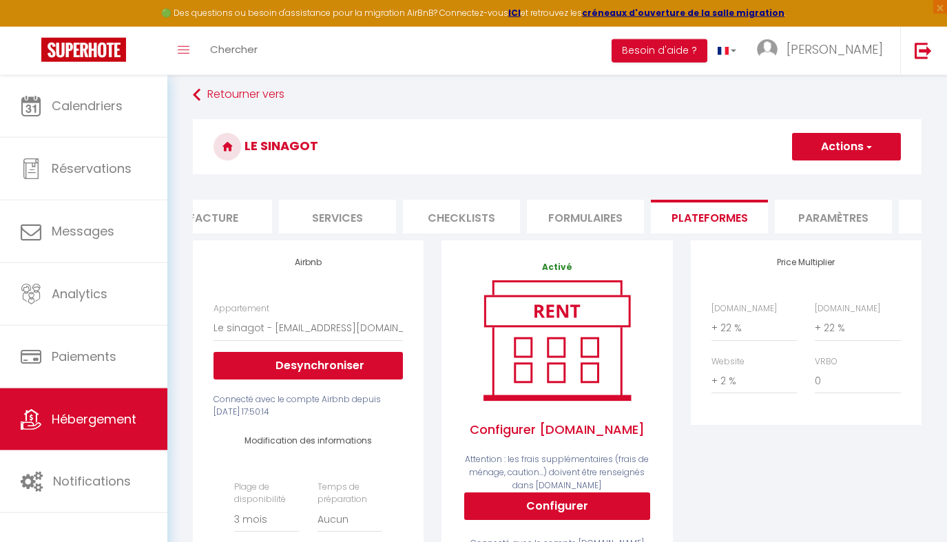
scroll to position [0, 0]
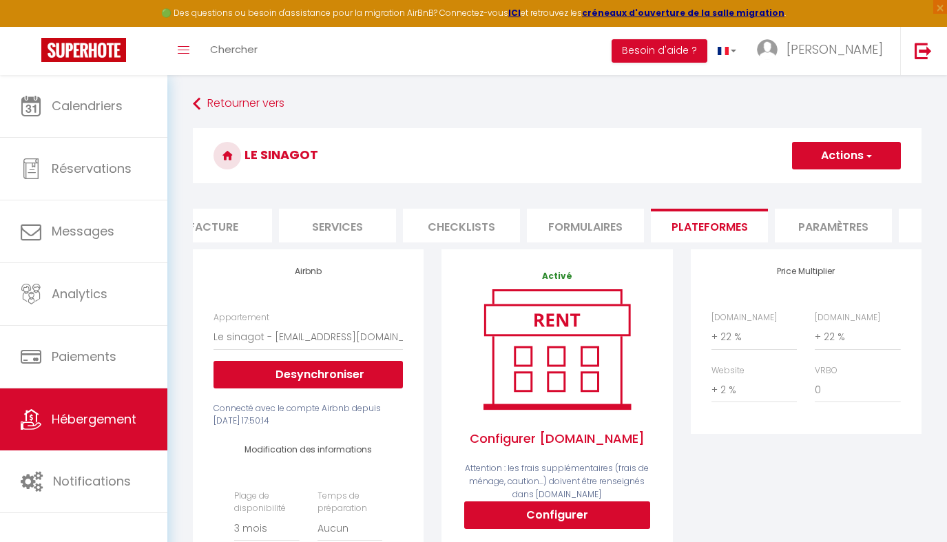
click at [446, 154] on button "Actions" at bounding box center [846, 156] width 109 height 28
click at [446, 190] on link "Enregistrer" at bounding box center [846, 186] width 109 height 18
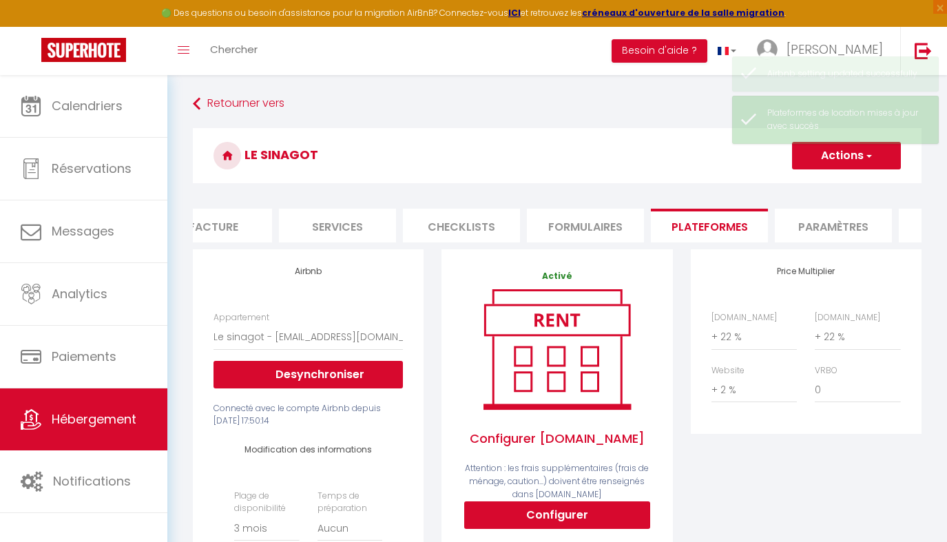
scroll to position [0, 286]
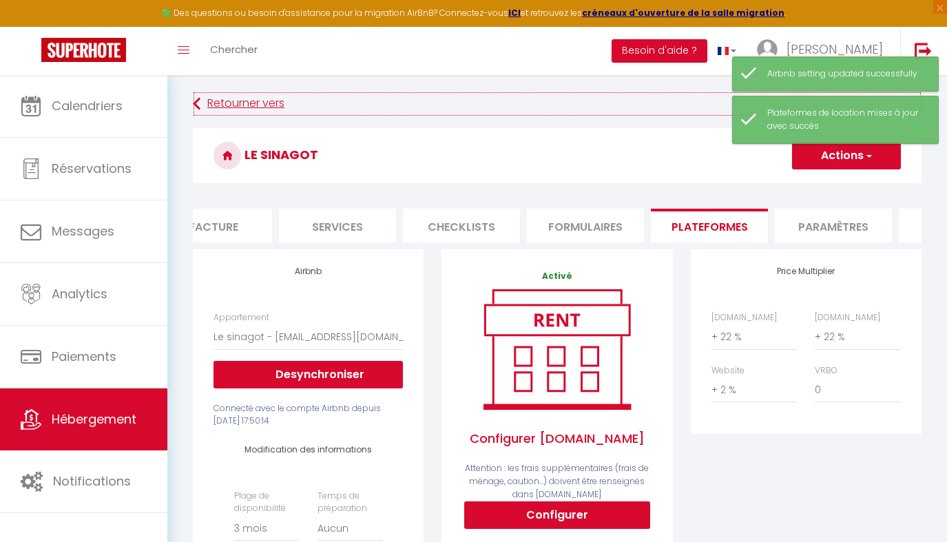
click at [267, 104] on link "Retourner vers" at bounding box center [557, 104] width 729 height 25
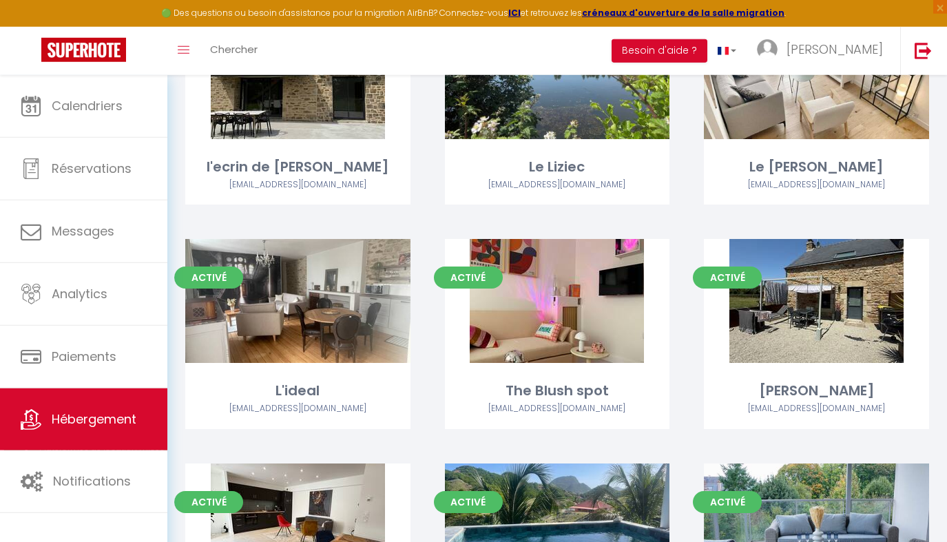
scroll to position [694, 0]
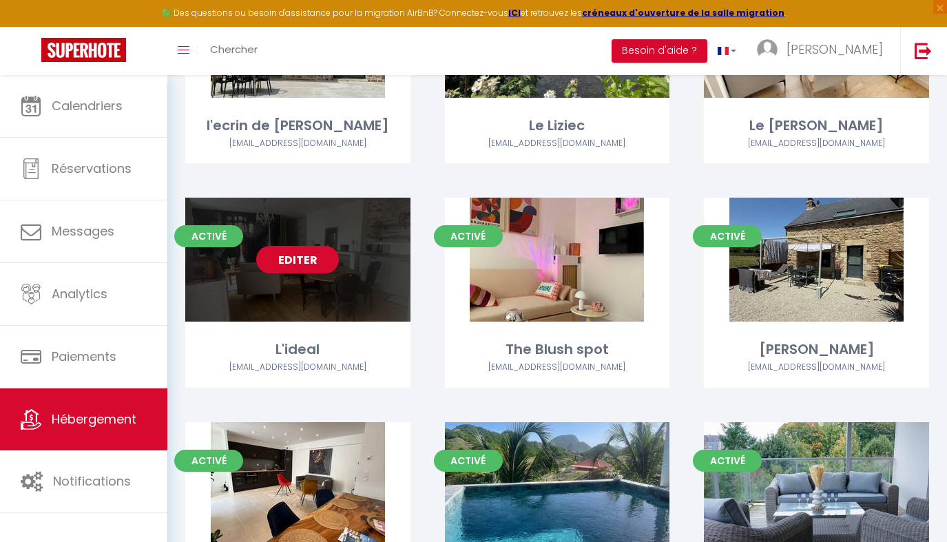
click at [301, 246] on link "Editer" at bounding box center [297, 260] width 83 height 28
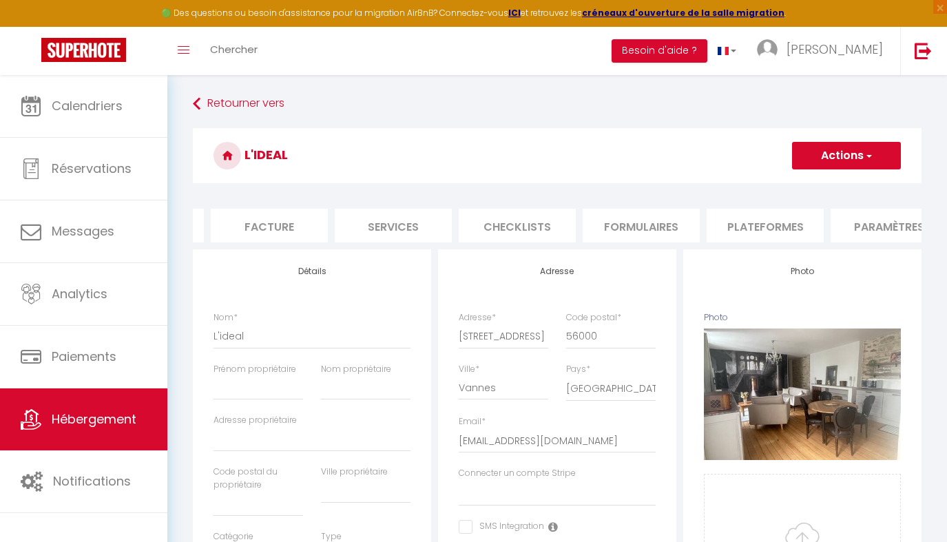
scroll to position [0, 247]
click at [446, 229] on li "Plateformes" at bounding box center [748, 226] width 117 height 34
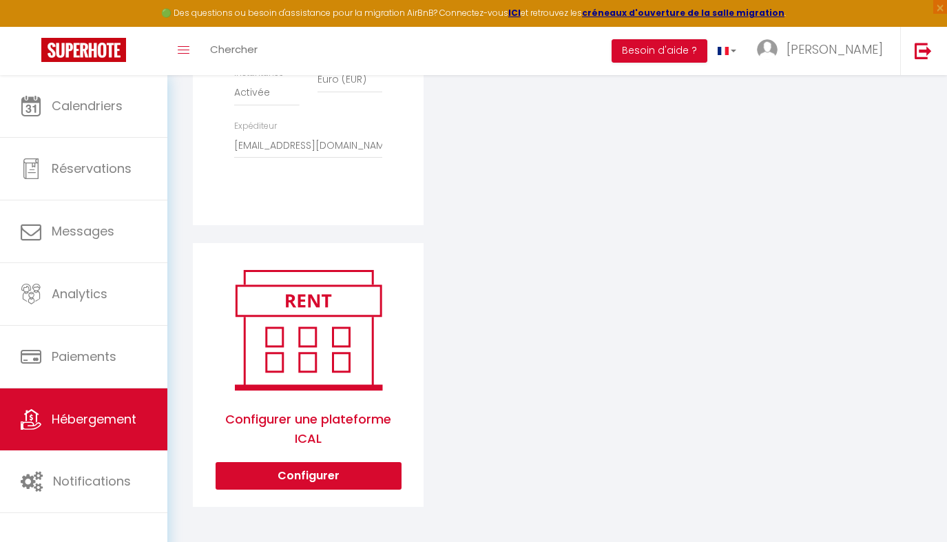
scroll to position [590, 0]
click at [324, 466] on button "Configurer" at bounding box center [309, 476] width 186 height 28
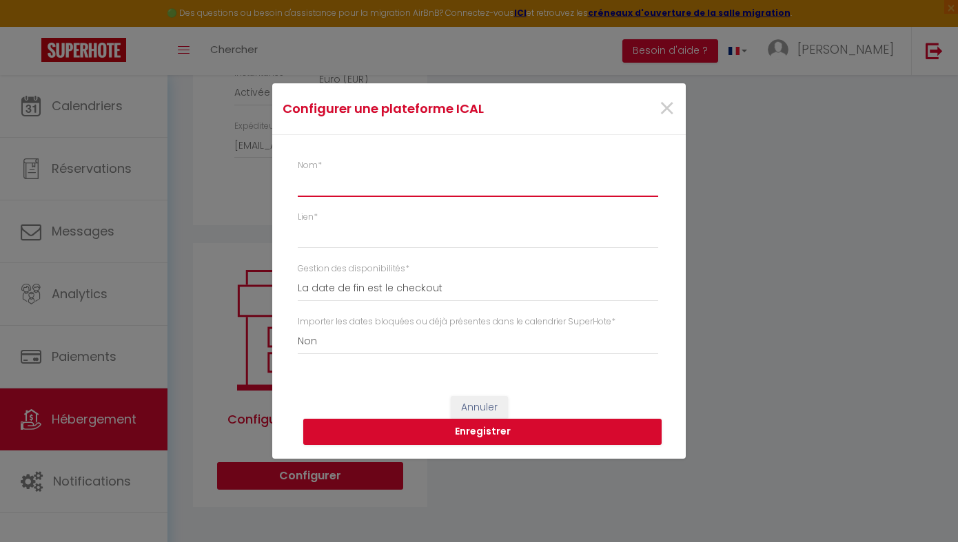
click at [404, 183] on input "Nom *" at bounding box center [478, 184] width 360 height 25
click at [396, 237] on input "Lien *" at bounding box center [478, 236] width 360 height 25
paste input "[URL][DOMAIN_NAME]"
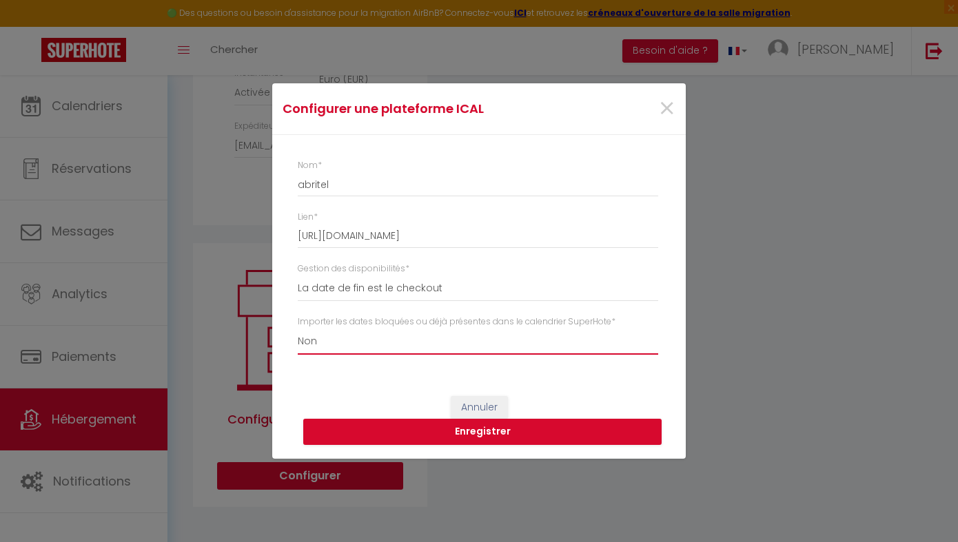
click option "Oui" at bounding box center [0, 0] width 0 height 0
click at [405, 434] on button "Enregistrer" at bounding box center [482, 432] width 358 height 26
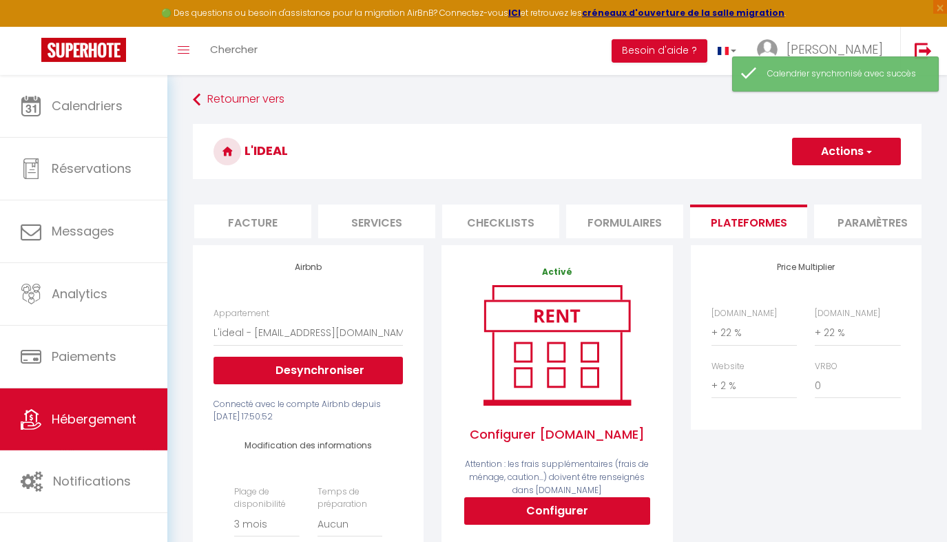
scroll to position [0, 0]
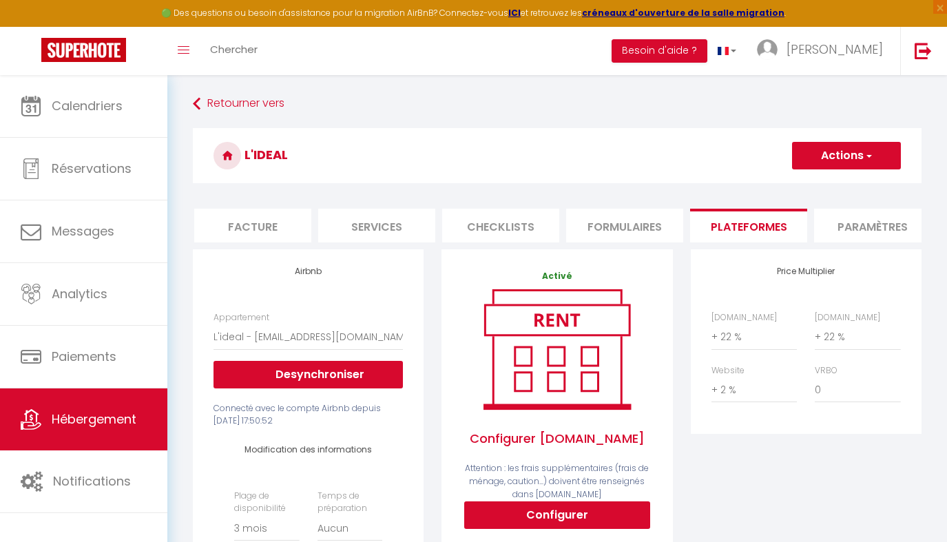
click at [446, 158] on button "Actions" at bounding box center [846, 156] width 109 height 28
click at [446, 189] on link "Enregistrer" at bounding box center [846, 186] width 109 height 18
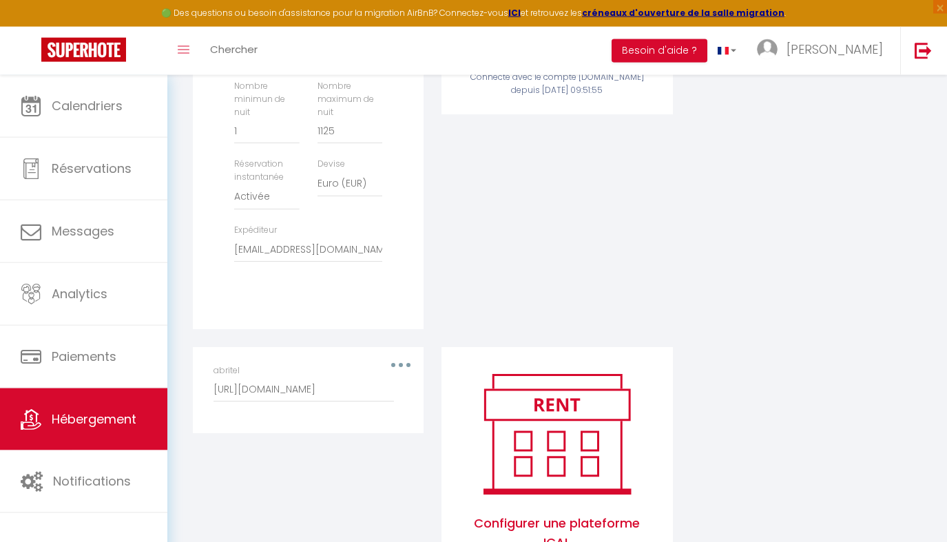
scroll to position [496, 0]
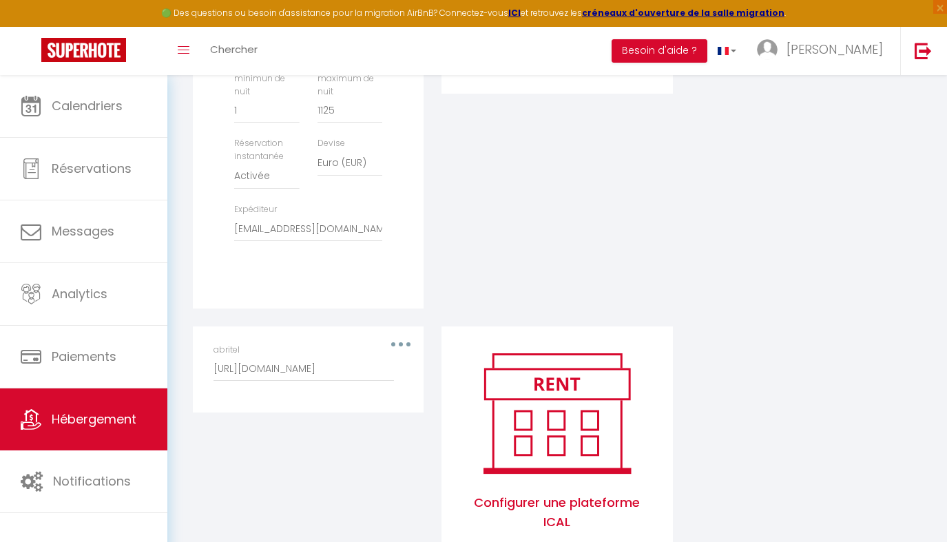
click at [408, 353] on button "button" at bounding box center [401, 344] width 39 height 22
click at [391, 387] on button "Editer" at bounding box center [365, 375] width 102 height 23
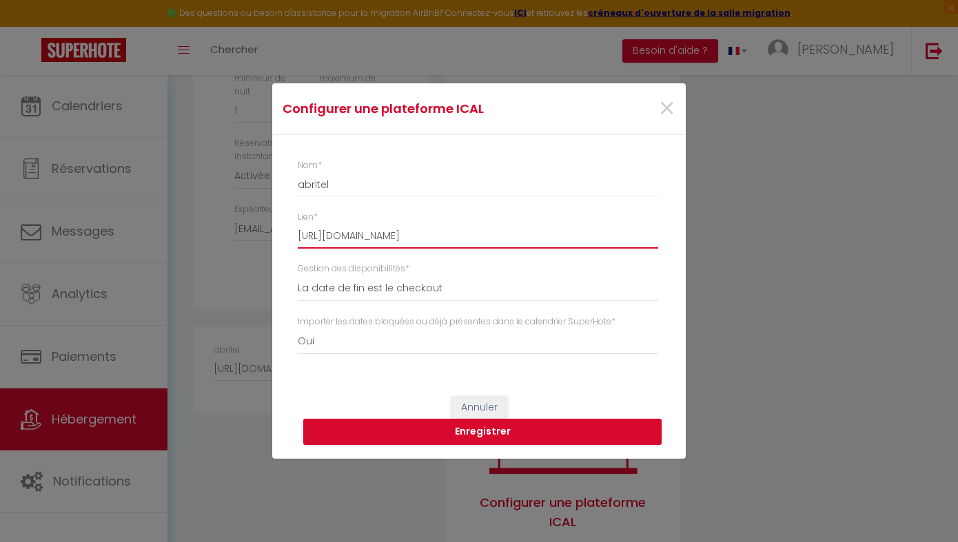
click at [446, 236] on input "[URL][DOMAIN_NAME]" at bounding box center [478, 236] width 360 height 25
paste input "[URL][DOMAIN_NAME]"
click at [446, 439] on button "Enregistrer" at bounding box center [482, 432] width 358 height 26
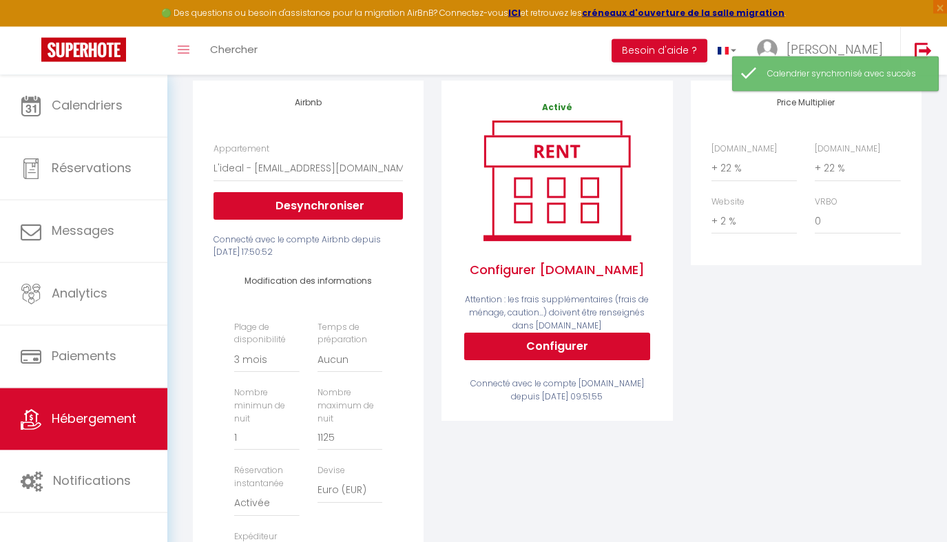
scroll to position [70, 0]
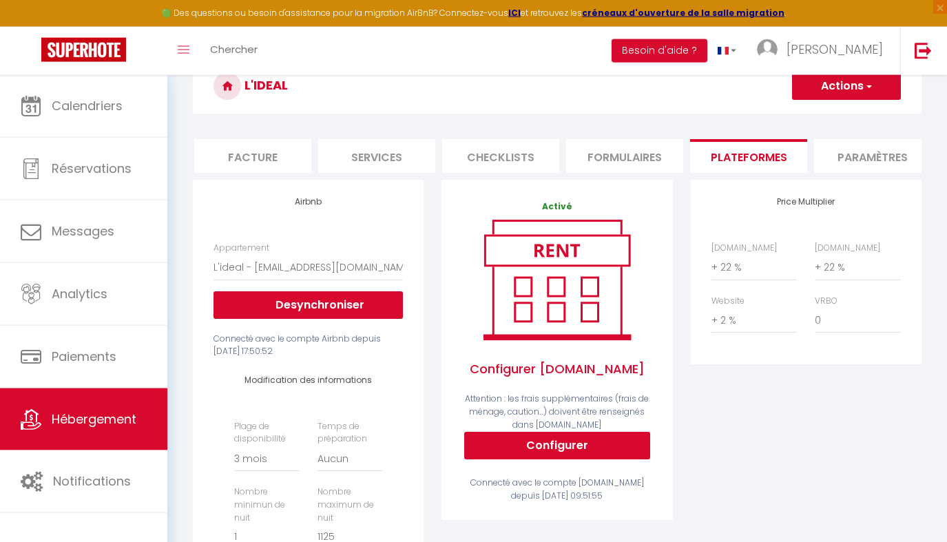
click at [446, 91] on button "Actions" at bounding box center [846, 86] width 109 height 28
click at [446, 116] on link "Enregistrer" at bounding box center [846, 116] width 109 height 18
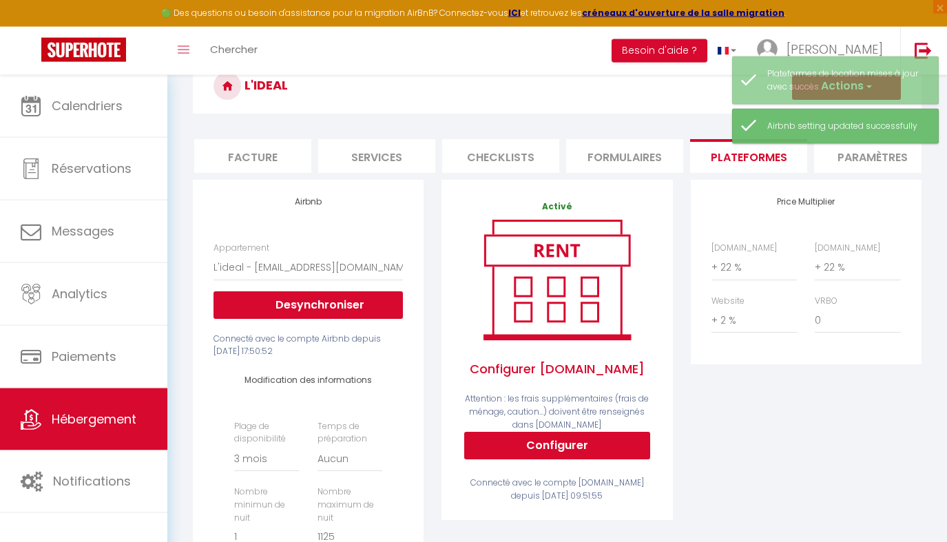
scroll to position [0, 247]
